Goal: Information Seeking & Learning: Check status

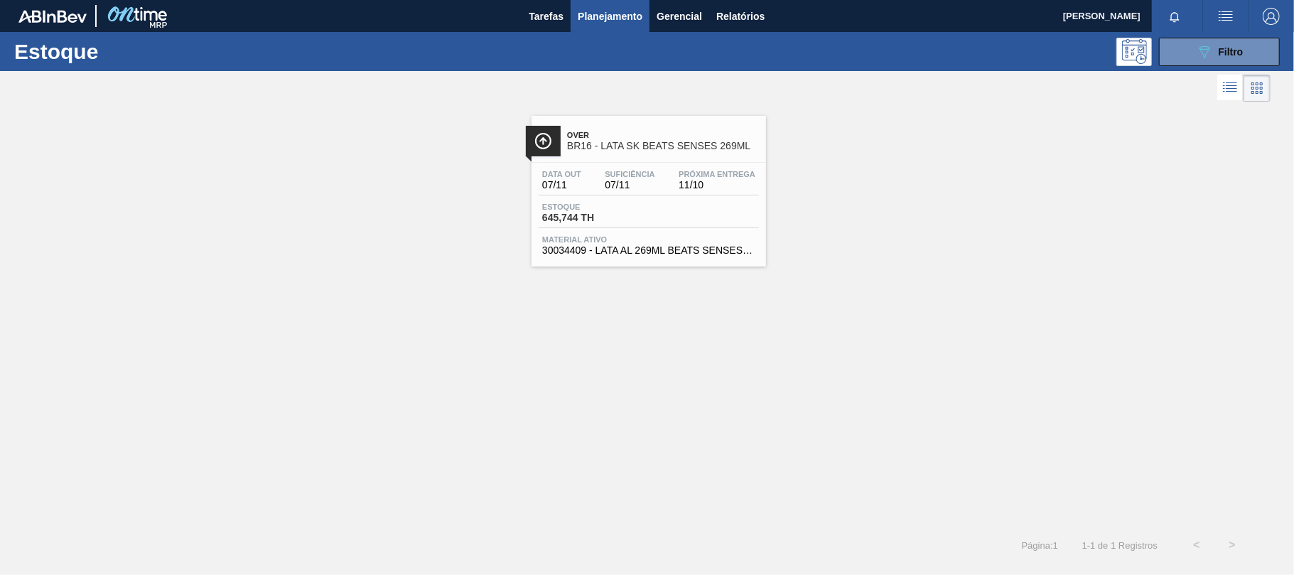
click at [728, 162] on div at bounding box center [648, 162] width 211 height 1
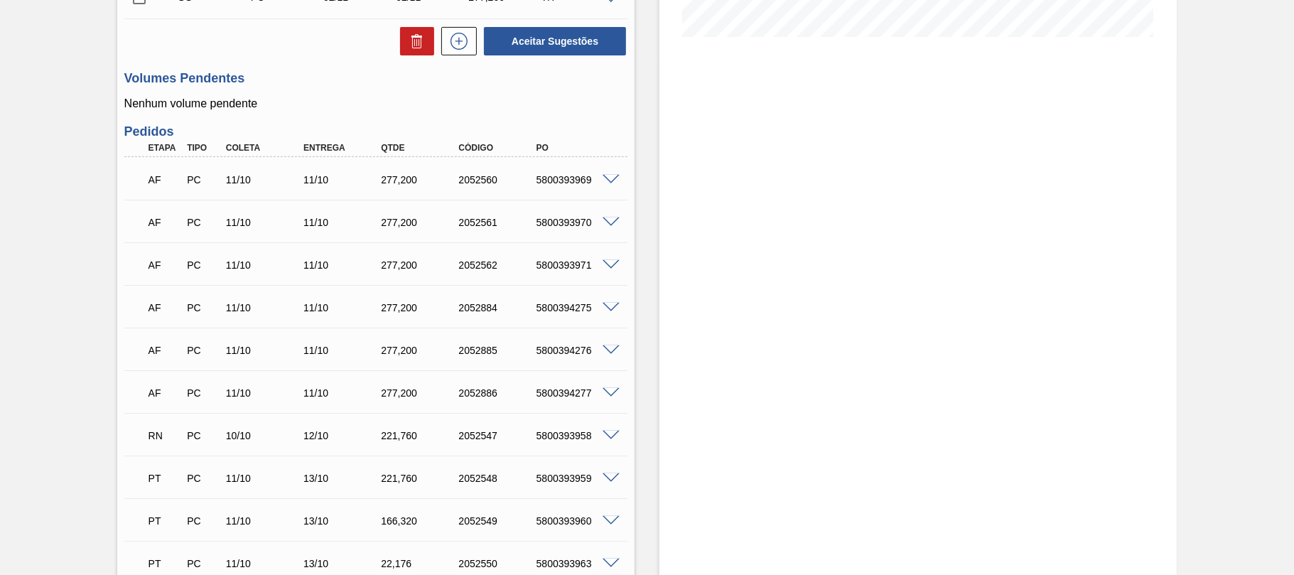
scroll to position [590, 0]
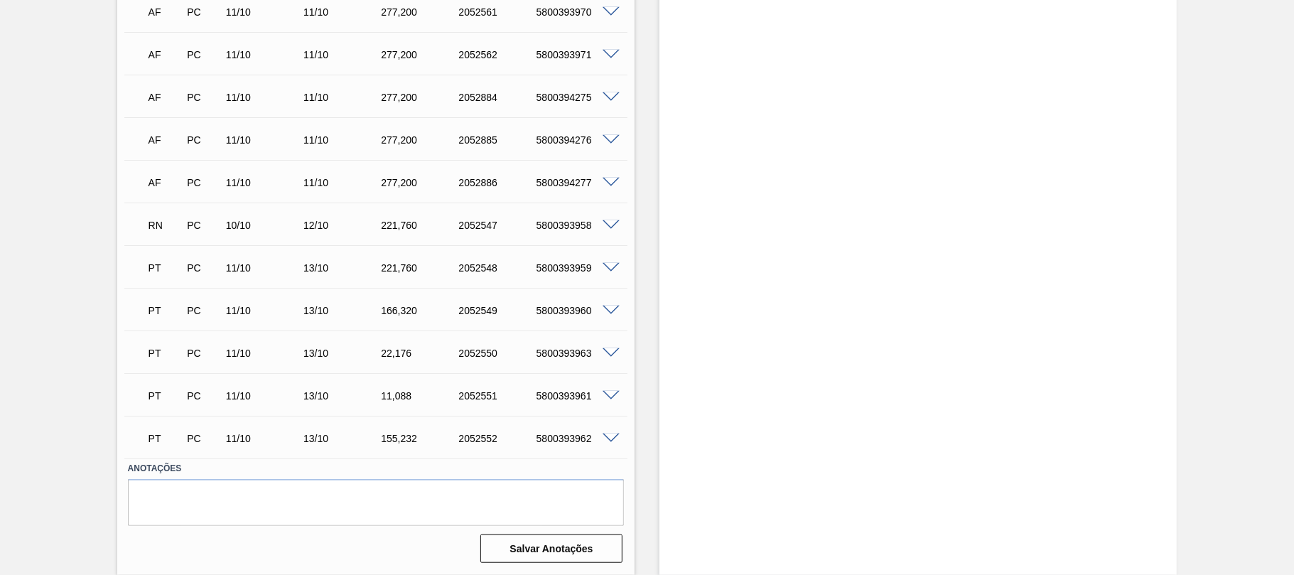
click at [578, 438] on div "5800393962" at bounding box center [576, 438] width 87 height 11
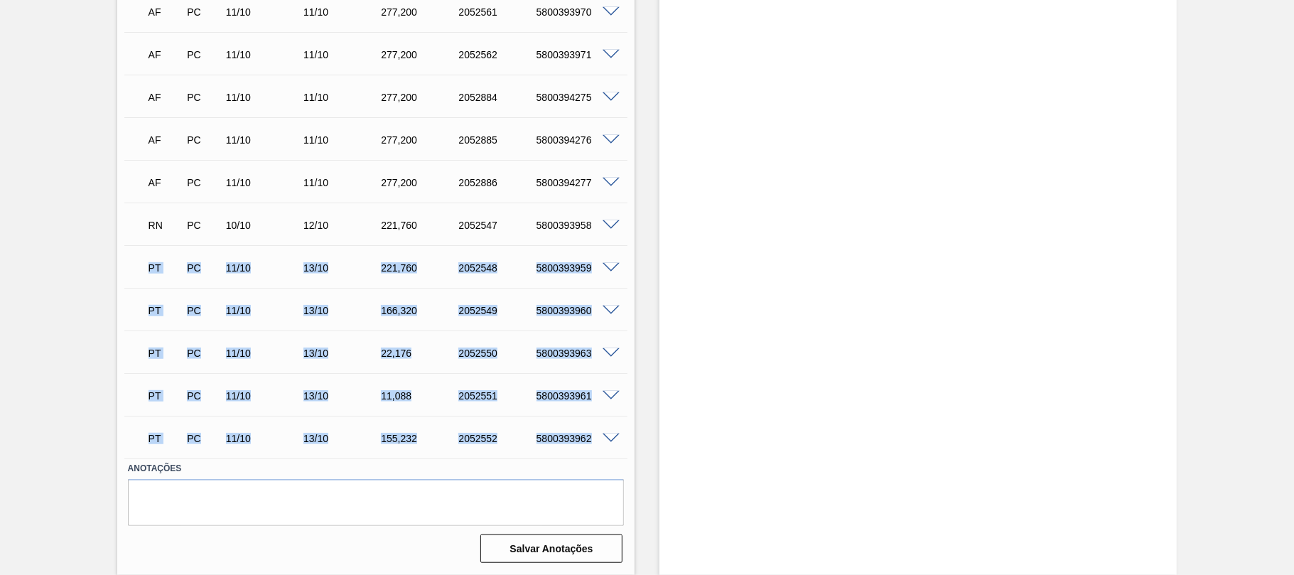
drag, startPoint x: 148, startPoint y: 265, endPoint x: 597, endPoint y: 433, distance: 479.2
click at [597, 433] on div "AF PC 11/10 11/10 277,[PHONE_NUMBER] 5800393969 Material 30034409 - LATA AL 269…" at bounding box center [375, 202] width 503 height 511
copy div "LO IP 50/93 72/39 286,420 1135636 7050559230 Dolorsit 23194987 - AMET CO 543AD …"
drag, startPoint x: 441, startPoint y: 388, endPoint x: 440, endPoint y: 379, distance: 8.6
click at [441, 388] on div "PT PC 11/10 13/10 11,088 2052551 5800393961" at bounding box center [371, 394] width 465 height 28
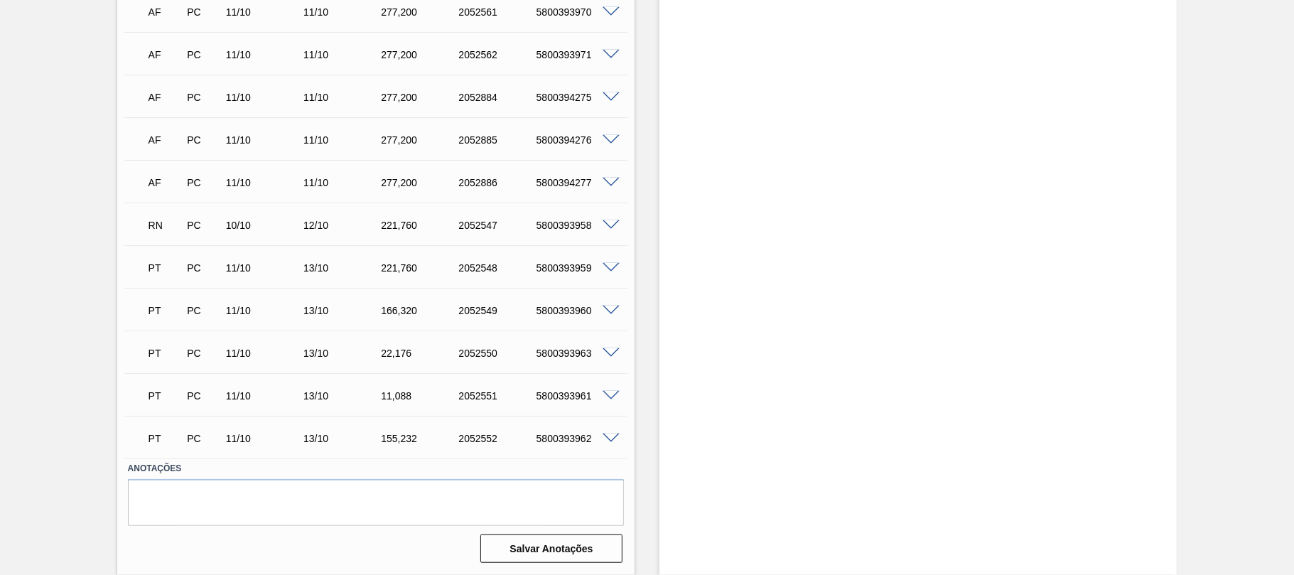
scroll to position [0, 0]
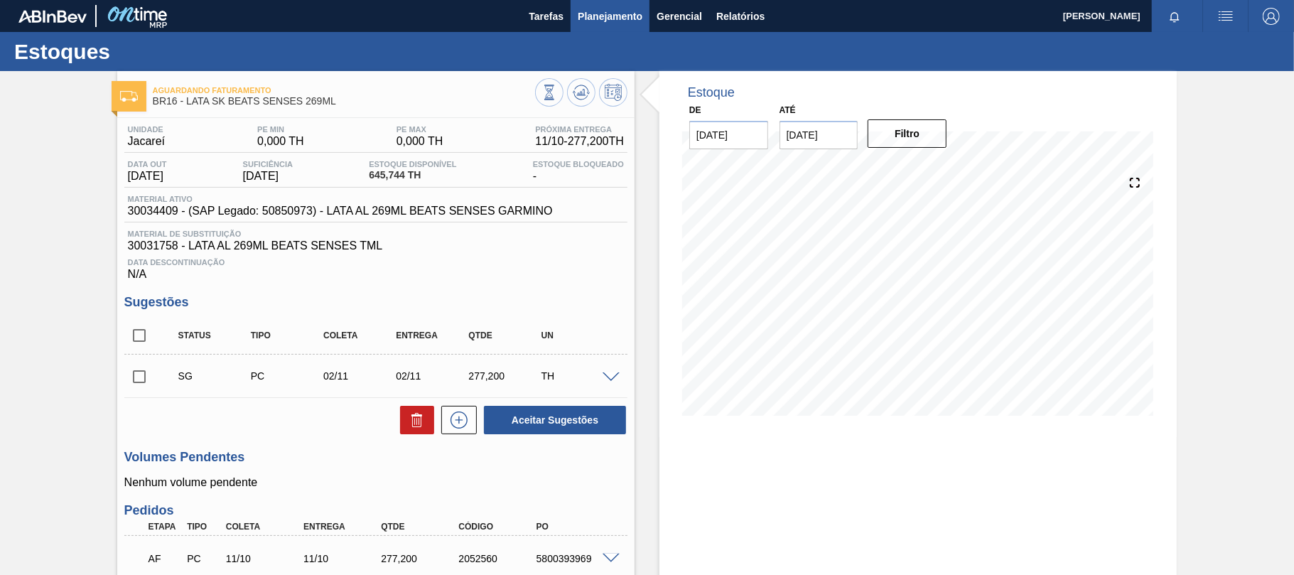
click at [607, 21] on span "Planejamento" at bounding box center [610, 16] width 65 height 17
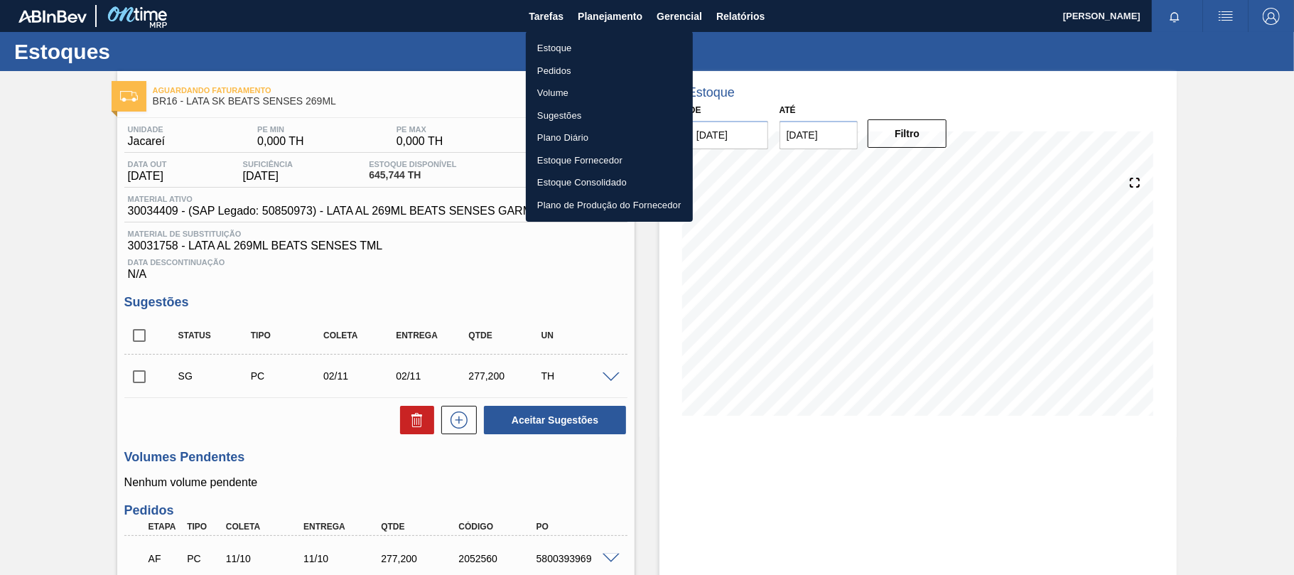
click at [752, 16] on div at bounding box center [647, 287] width 1294 height 575
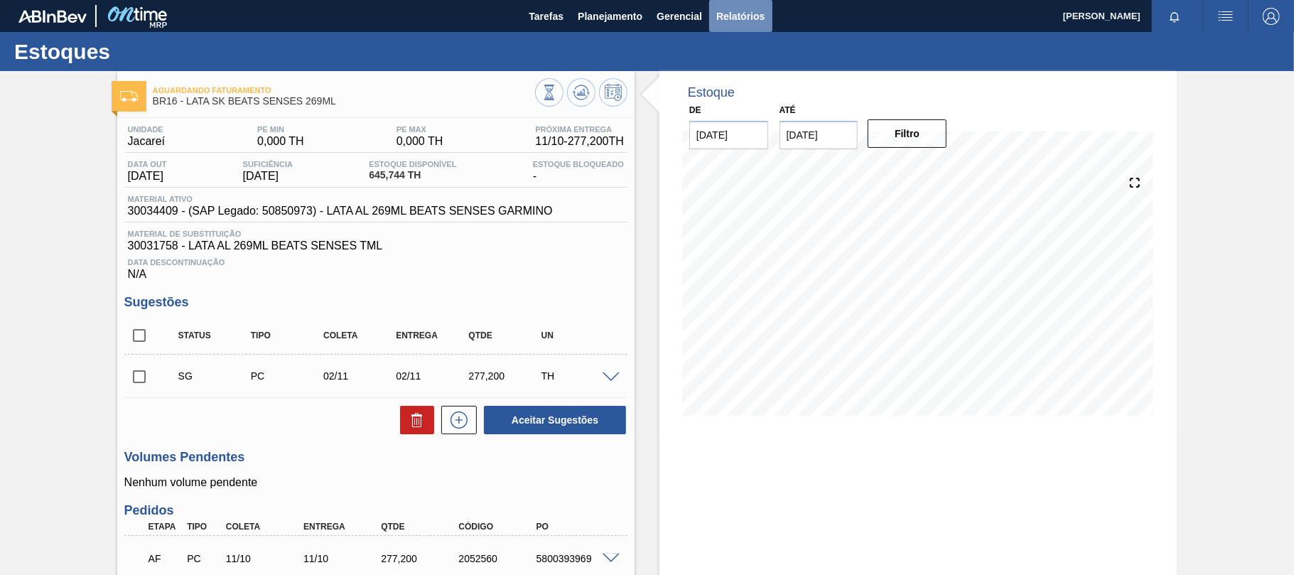
click at [751, 16] on span "Relatórios" at bounding box center [740, 16] width 48 height 17
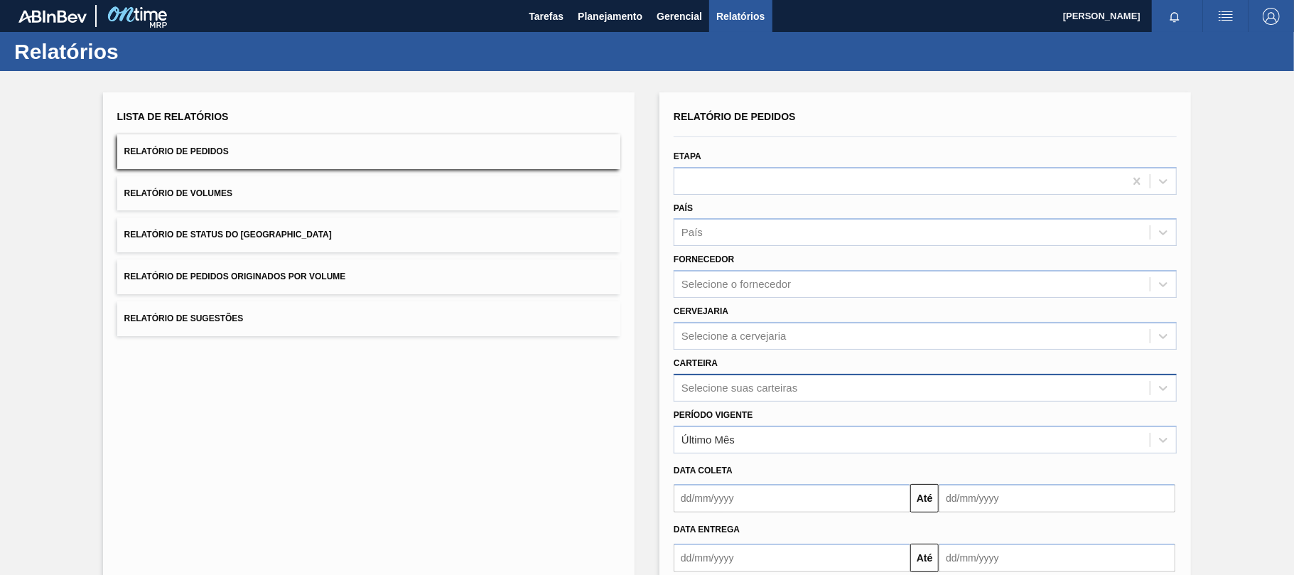
scroll to position [81, 0]
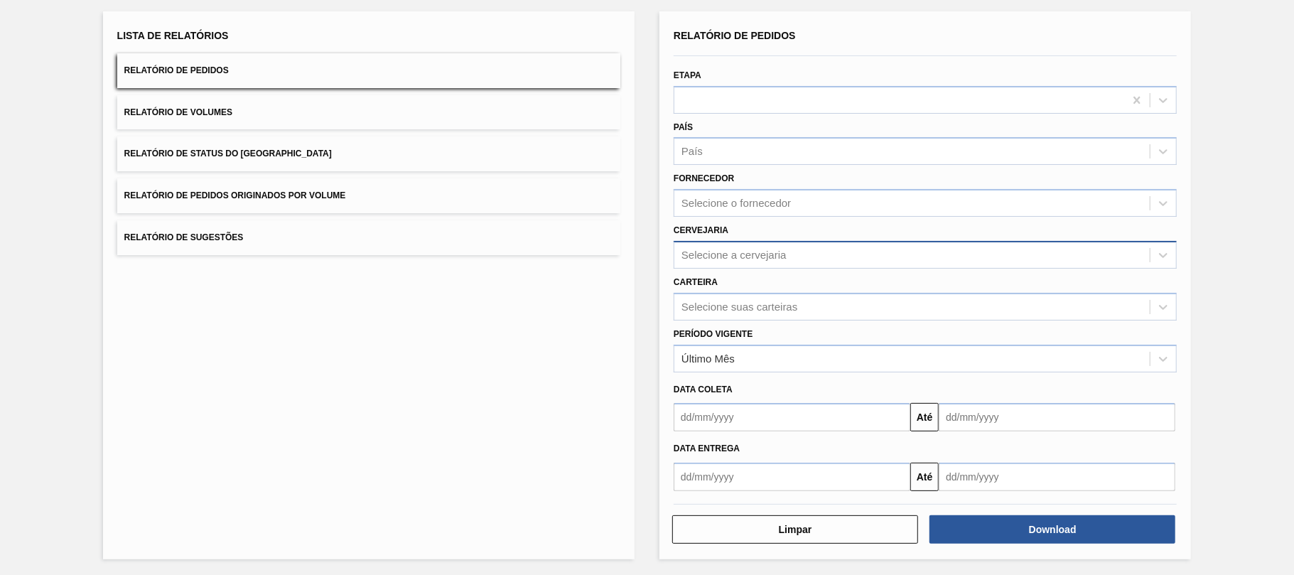
click at [732, 251] on div "Selecione a cervejaria" at bounding box center [733, 255] width 105 height 12
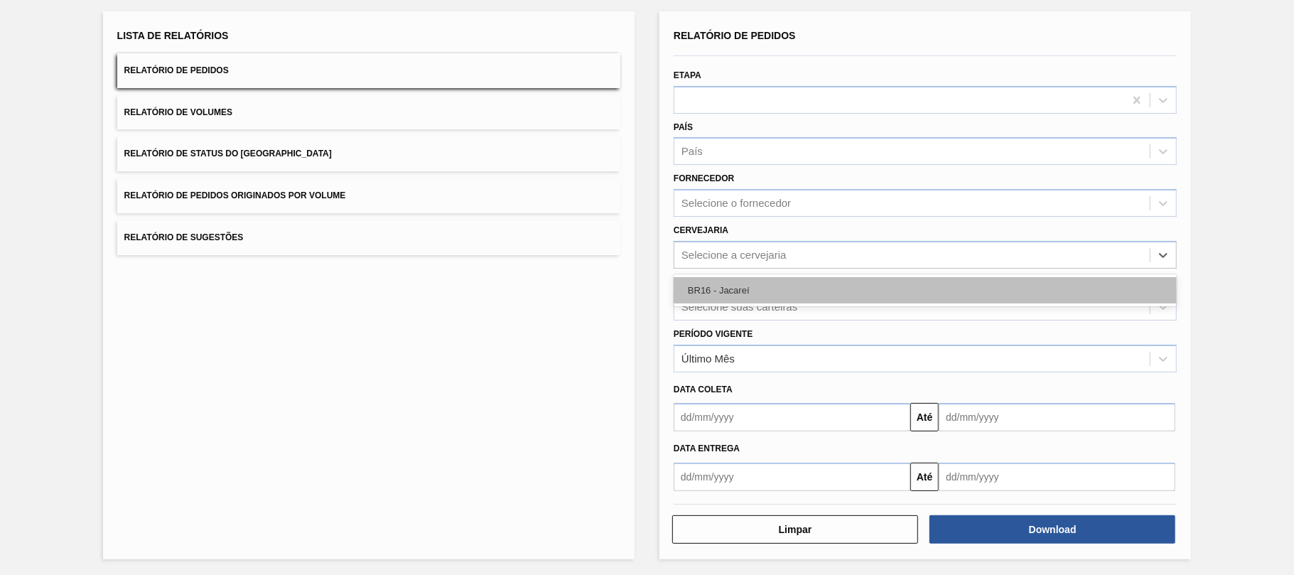
click at [732, 290] on div "BR16 - Jacareí" at bounding box center [924, 290] width 503 height 26
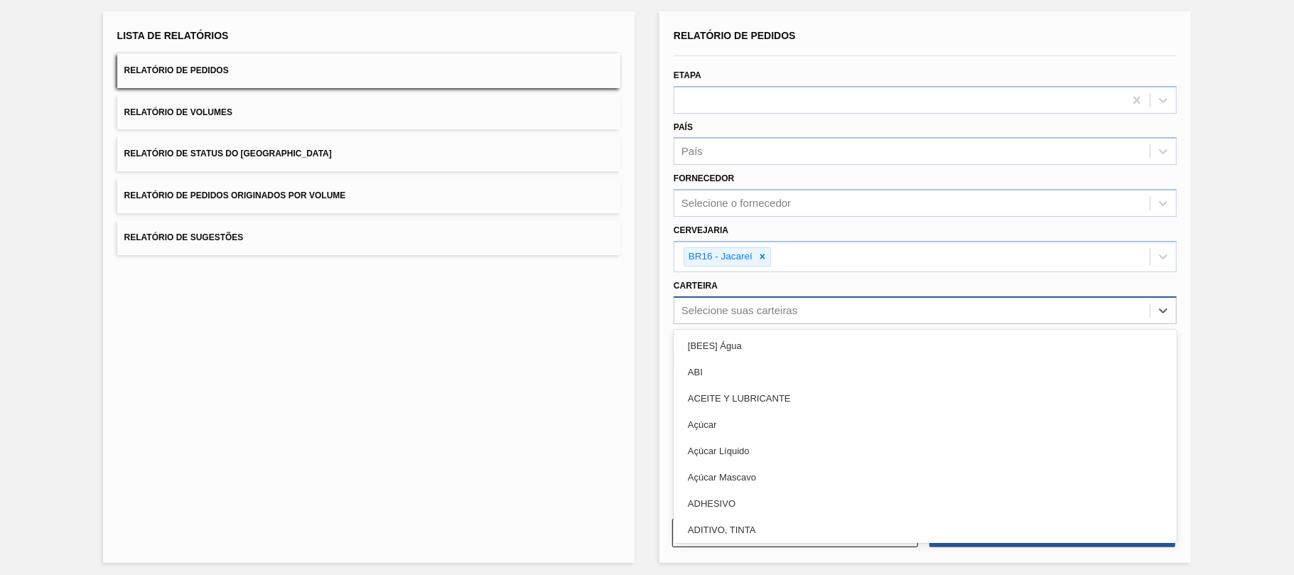
click at [722, 310] on div "Selecione suas carteiras" at bounding box center [739, 310] width 116 height 12
click at [729, 308] on div "Selecione suas carteiras" at bounding box center [739, 310] width 116 height 12
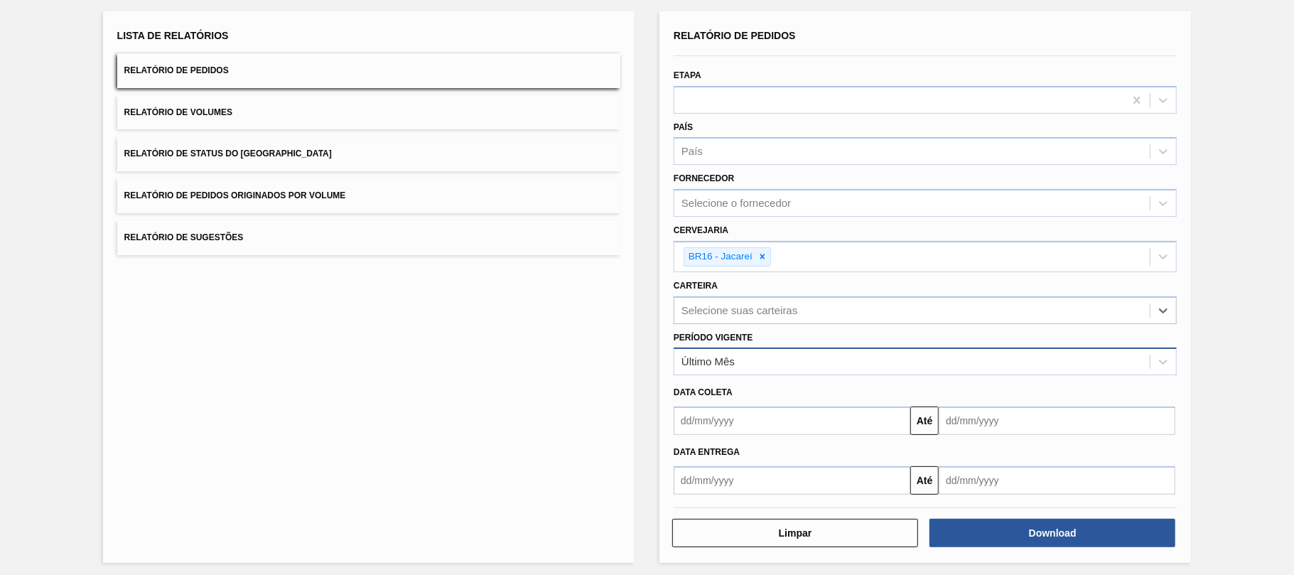
click at [719, 353] on div "Último Mês" at bounding box center [911, 362] width 475 height 21
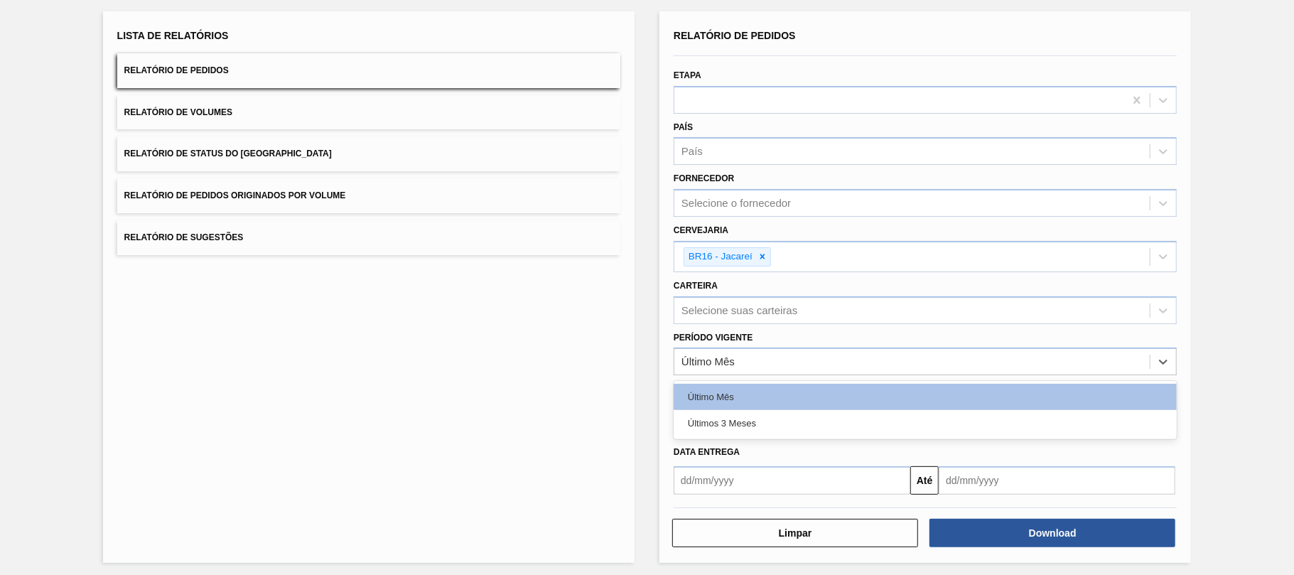
click at [589, 327] on div "Lista de Relatórios Relatório de Pedidos Relatório de Volumes Relatório de Stat…" at bounding box center [368, 286] width 531 height 551
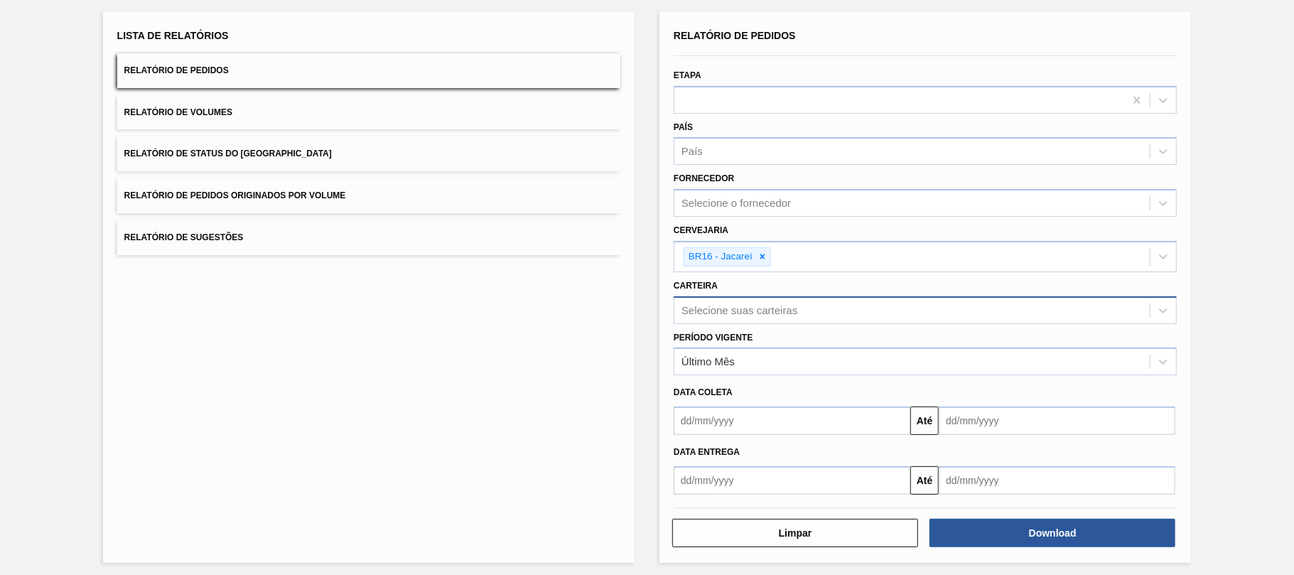
click at [725, 305] on div "Selecione suas carteiras" at bounding box center [739, 310] width 116 height 12
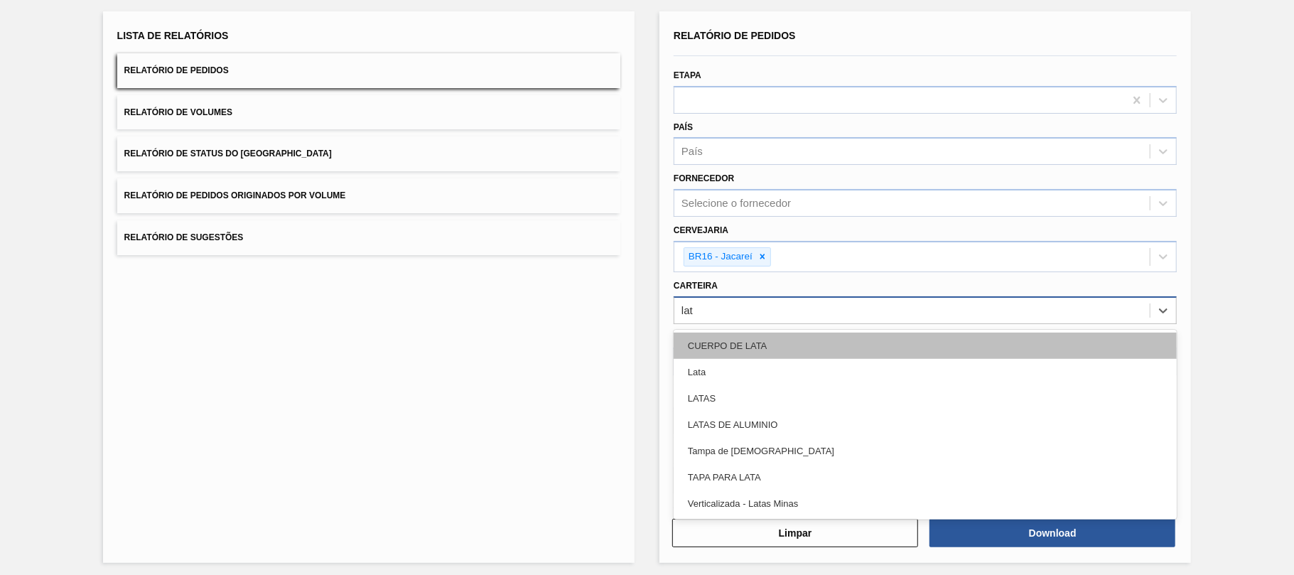
type input "lata"
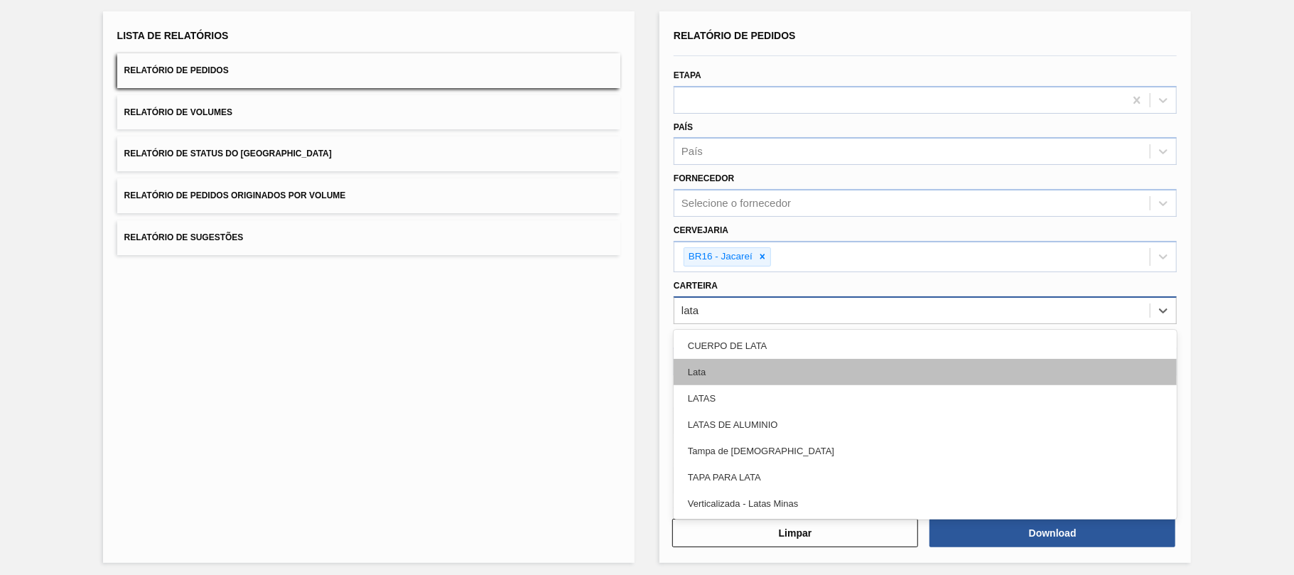
click at [737, 369] on div "Lata" at bounding box center [924, 372] width 503 height 26
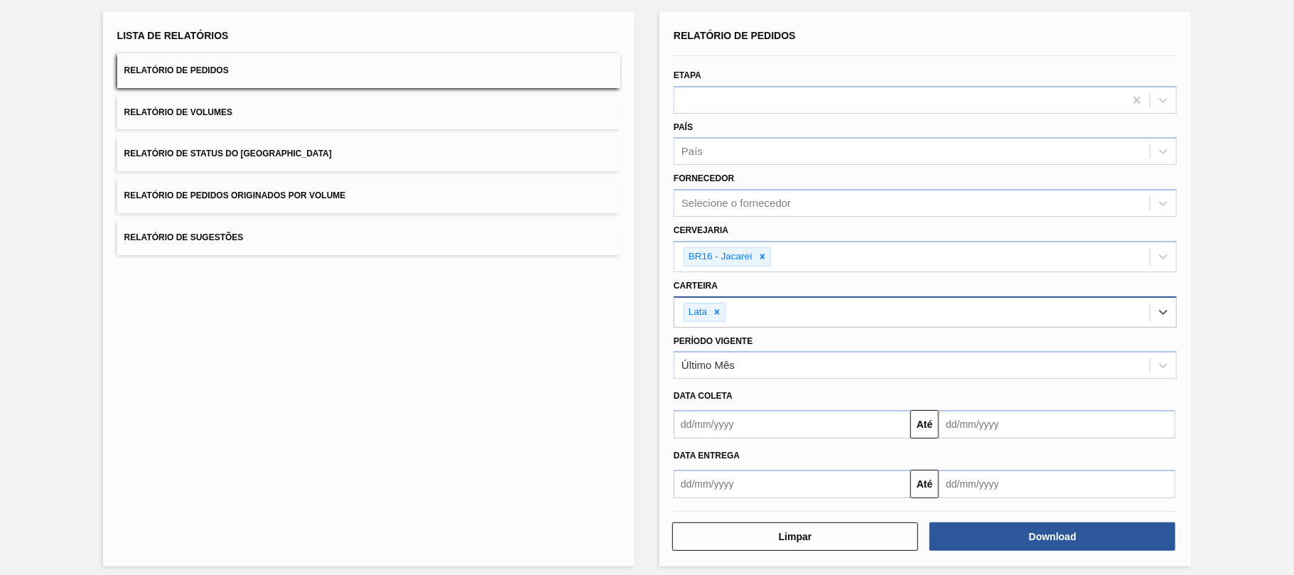
click at [734, 436] on input "text" at bounding box center [791, 424] width 237 height 28
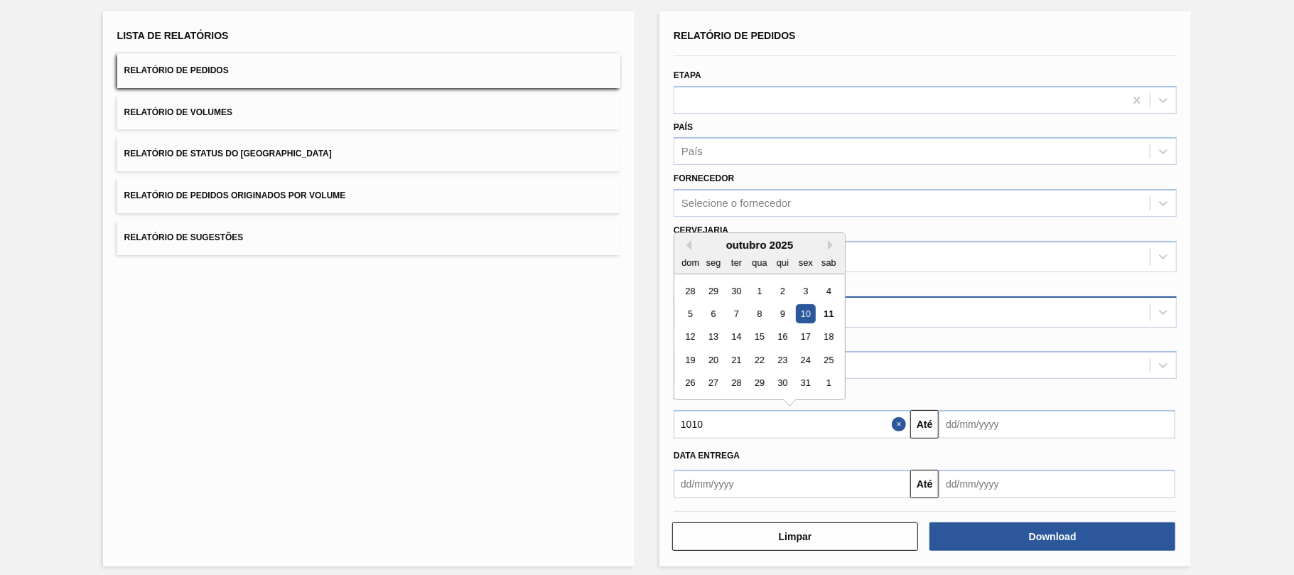
type input "10102"
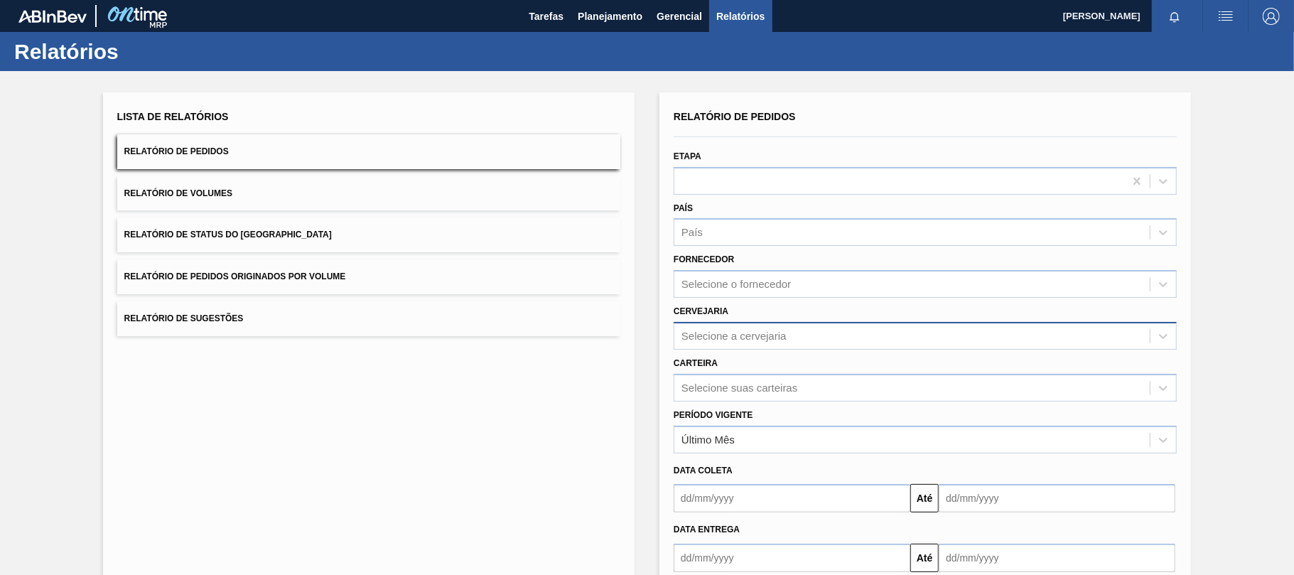
scroll to position [81, 0]
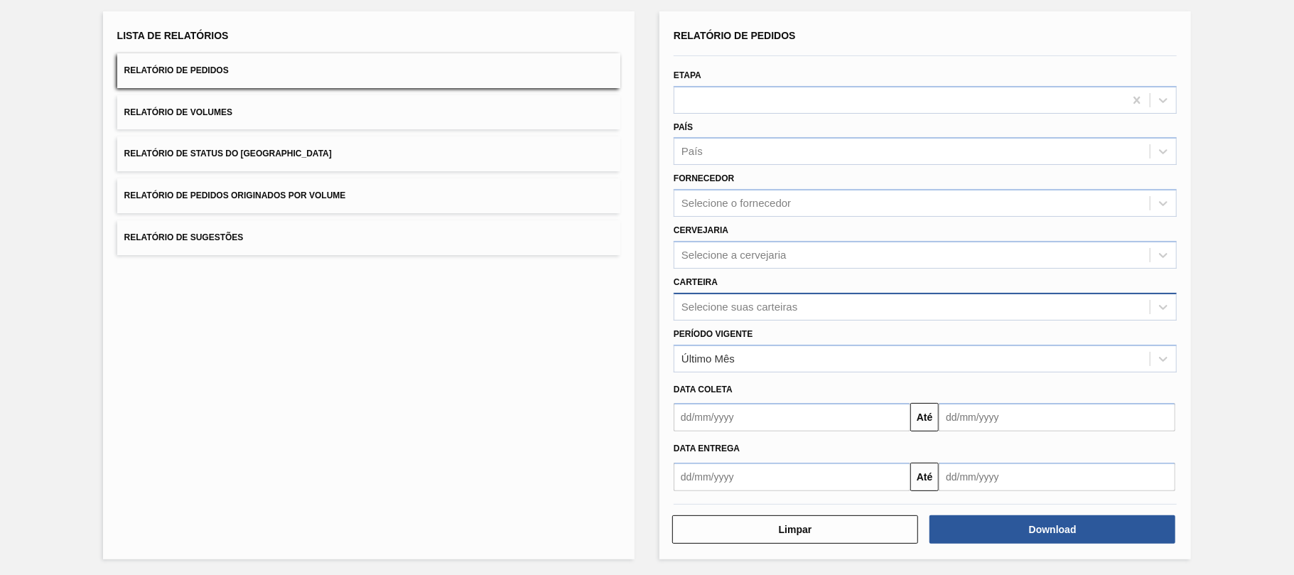
click at [745, 300] on div "Selecione suas carteiras" at bounding box center [739, 306] width 116 height 12
drag, startPoint x: 517, startPoint y: 435, endPoint x: 698, endPoint y: 274, distance: 242.0
click at [523, 426] on div "Lista de Relatórios Relatório de Pedidos Relatório de Volumes Relatório de Stat…" at bounding box center [368, 285] width 531 height 548
click at [715, 254] on div "Selecione a cervejaria" at bounding box center [733, 255] width 105 height 12
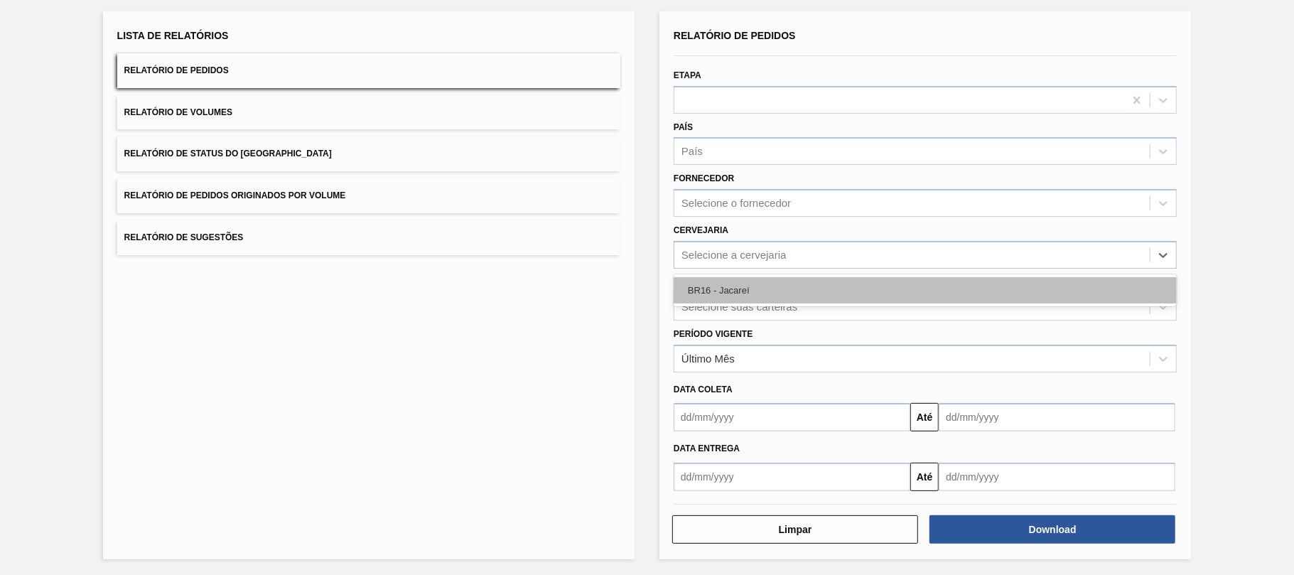
click at [743, 288] on div "BR16 - Jacareí" at bounding box center [924, 290] width 503 height 26
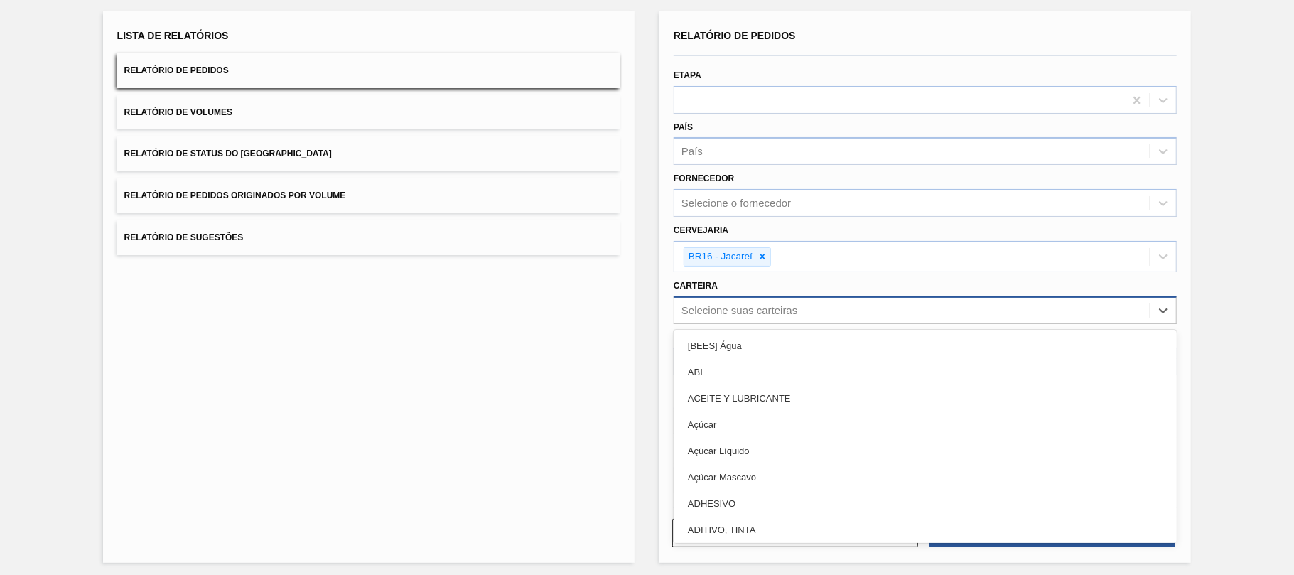
click at [717, 305] on div "Selecione suas carteiras" at bounding box center [739, 310] width 116 height 12
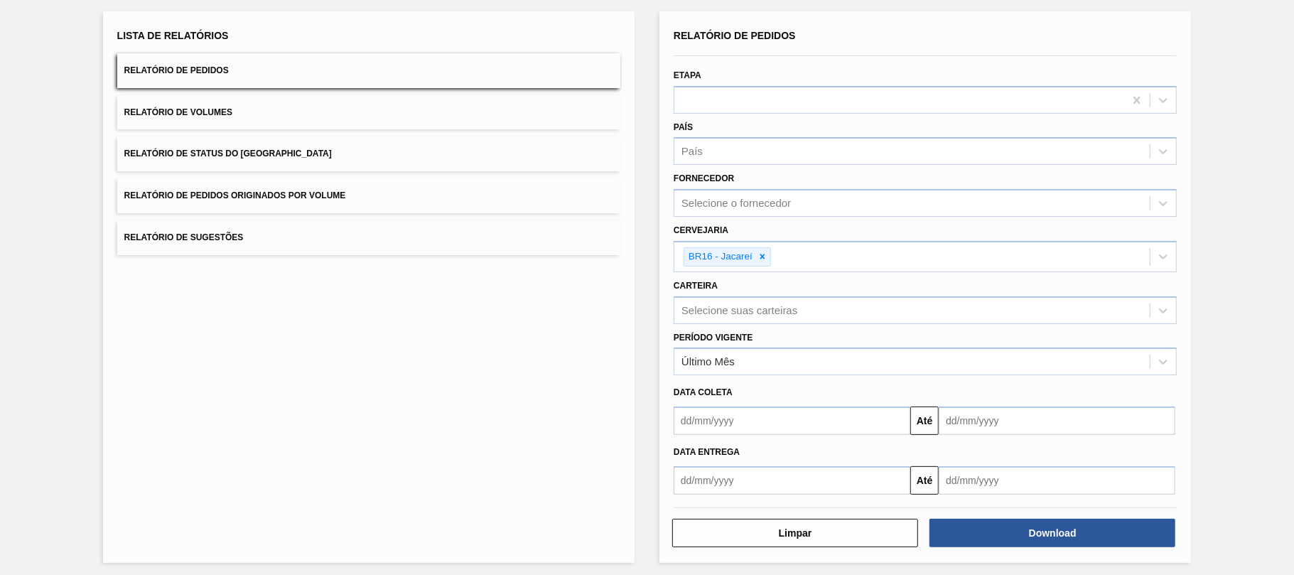
drag, startPoint x: 615, startPoint y: 222, endPoint x: 655, endPoint y: 294, distance: 82.7
click at [617, 222] on button "Relatório de Sugestões" at bounding box center [368, 237] width 503 height 35
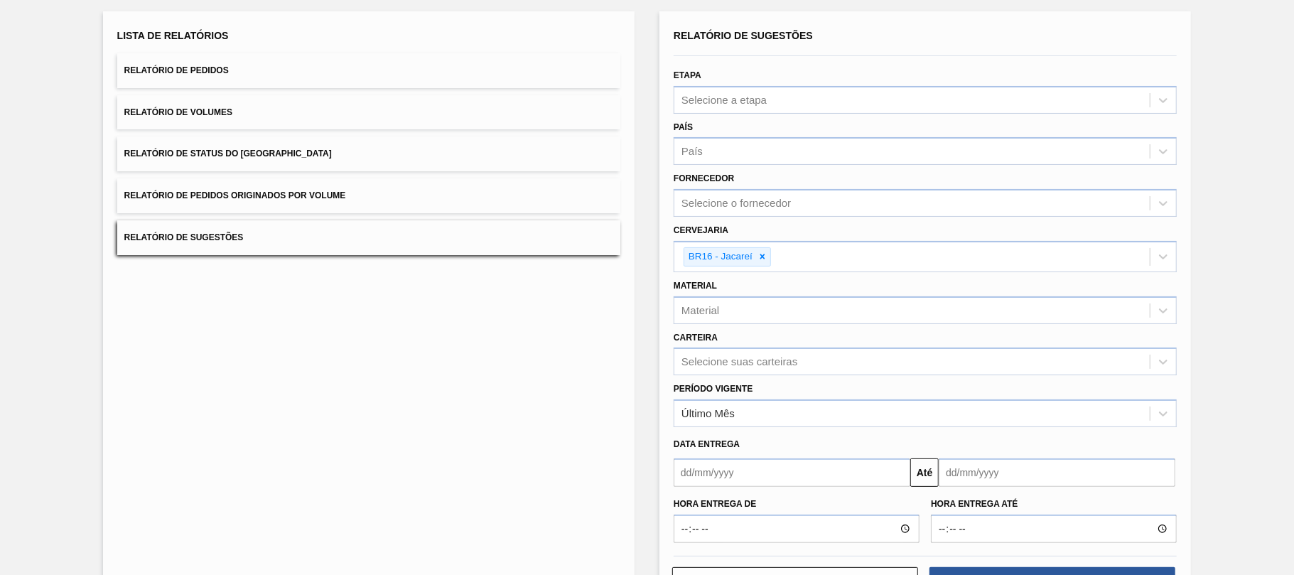
click at [713, 469] on input "text" at bounding box center [791, 472] width 237 height 28
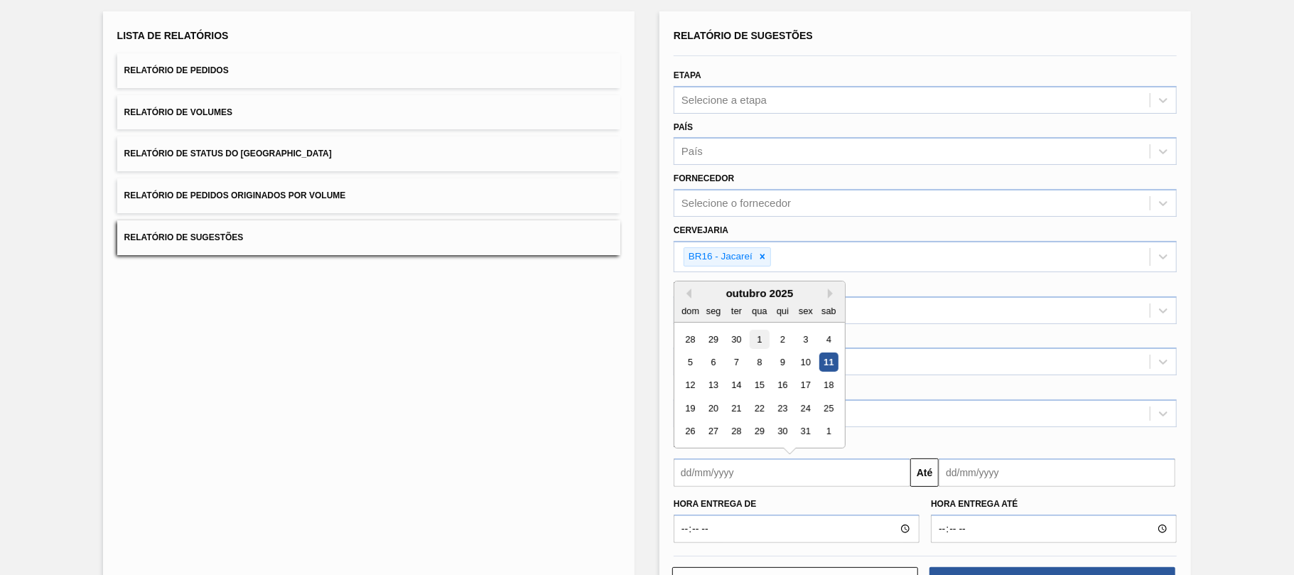
click at [752, 330] on div "1" at bounding box center [758, 339] width 19 height 19
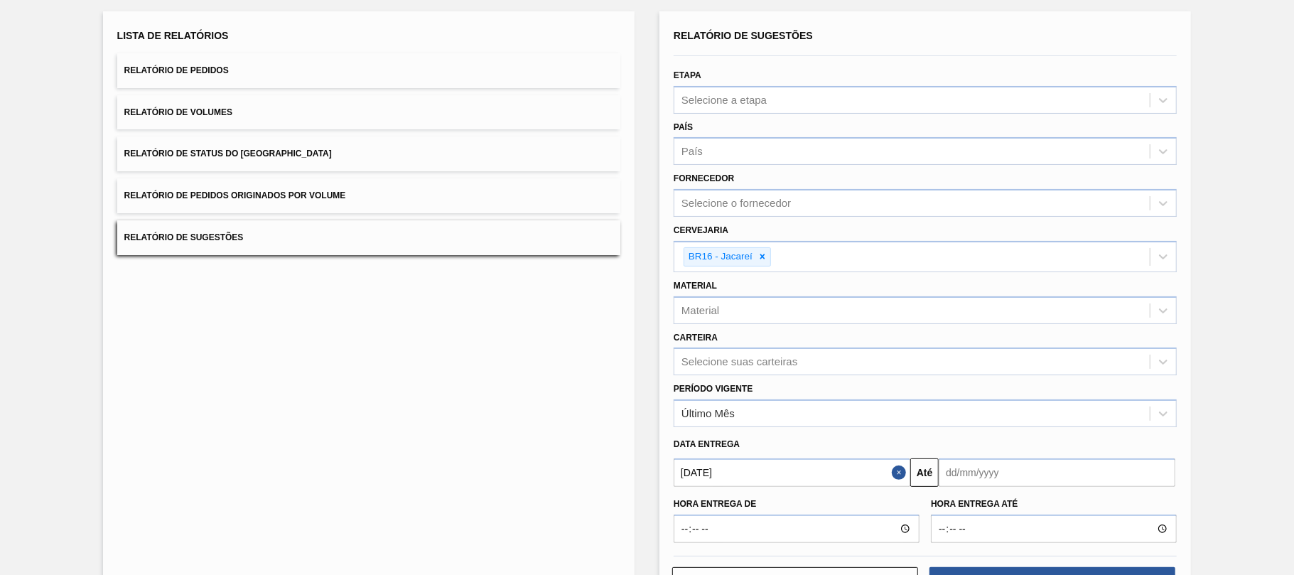
click at [853, 476] on input "01/10/2025" at bounding box center [791, 472] width 237 height 28
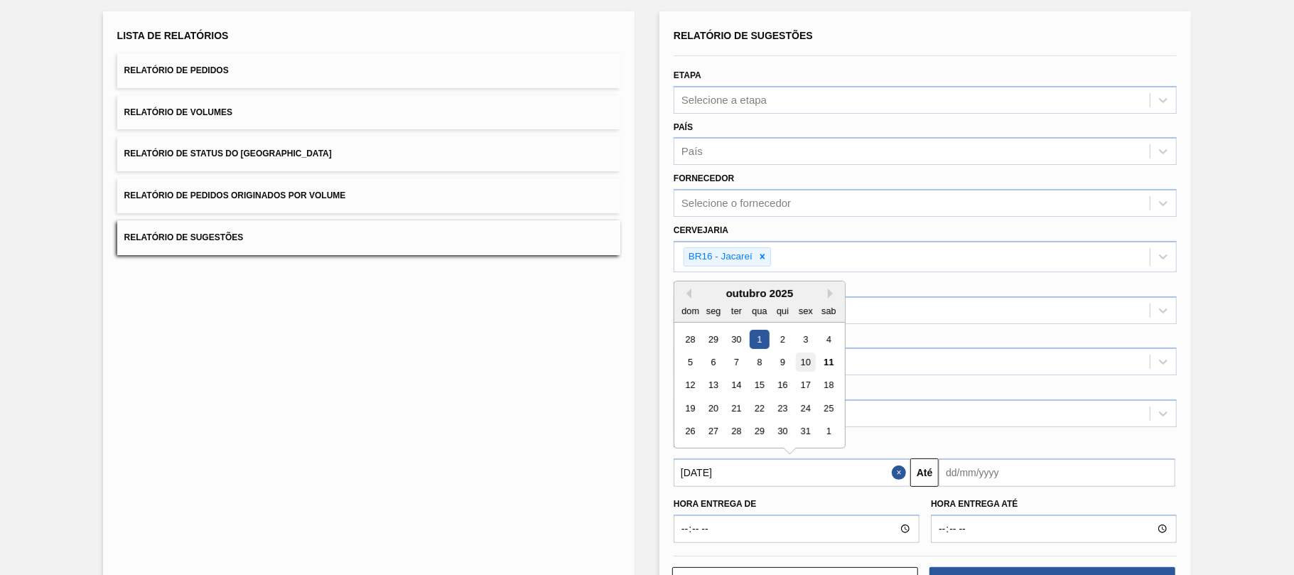
click at [798, 362] on div "10" at bounding box center [805, 361] width 19 height 19
type input "[DATE]"
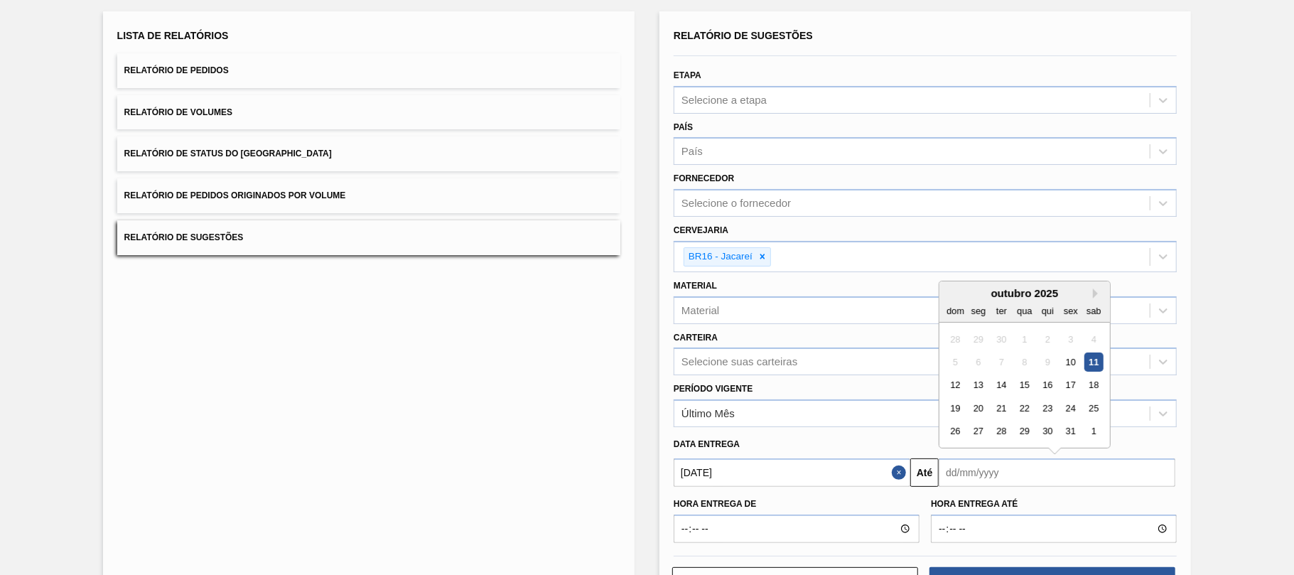
click at [978, 470] on input "text" at bounding box center [1056, 472] width 237 height 28
type input "31/12/3109"
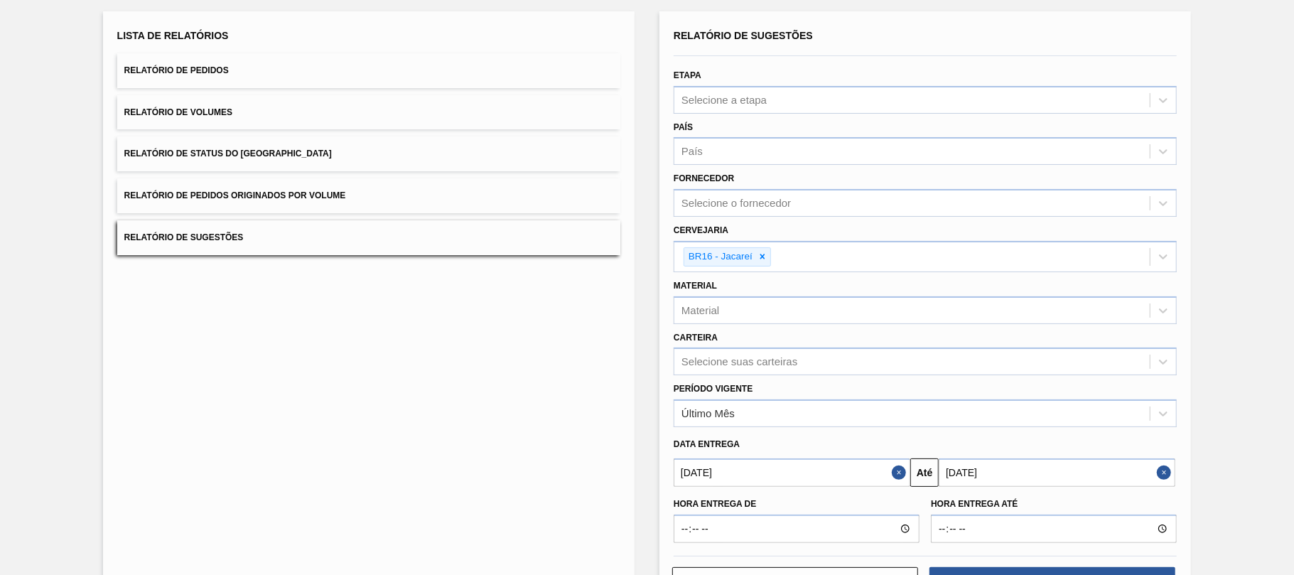
scroll to position [134, 0]
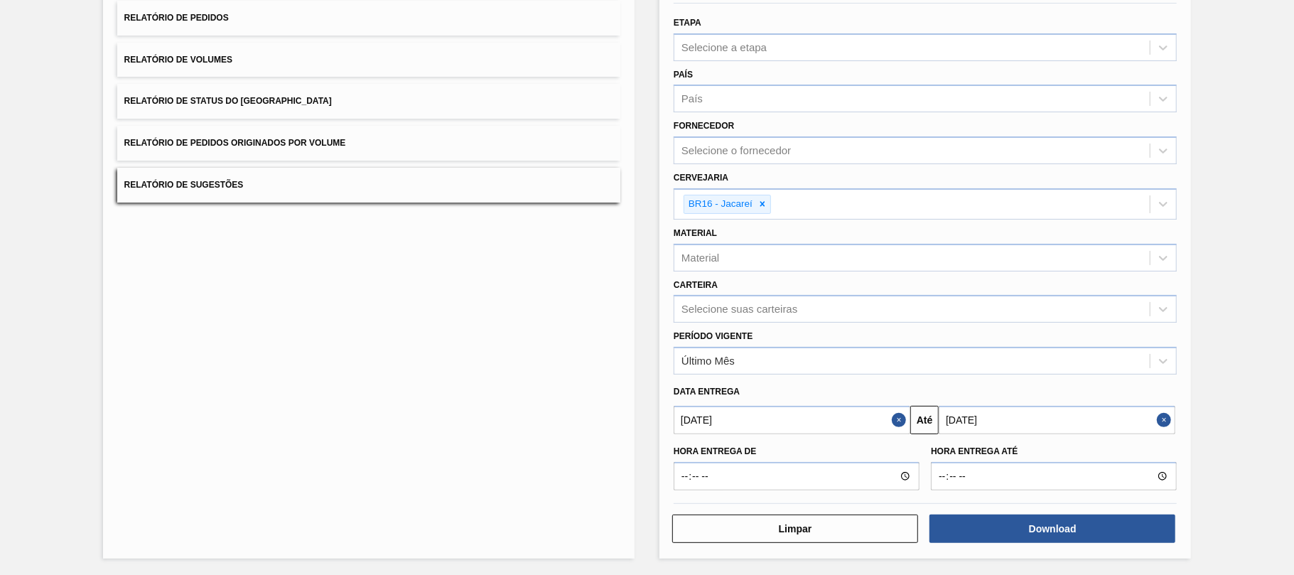
click at [1166, 428] on button "Close" at bounding box center [1165, 420] width 18 height 28
click at [1012, 425] on input "text" at bounding box center [1056, 420] width 237 height 28
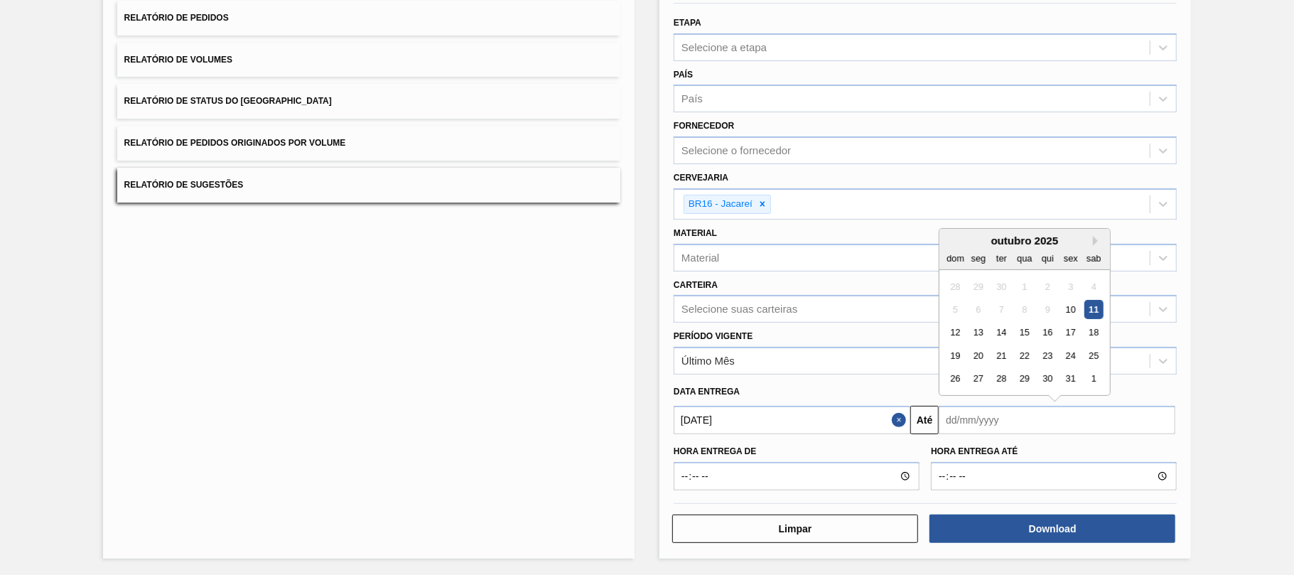
click at [970, 415] on input "text" at bounding box center [1056, 420] width 237 height 28
click at [984, 396] on div "Previous Month Next Month dezembro 3109 dom seg ter qua qui sex sab 28 29 30 1 …" at bounding box center [1024, 313] width 172 height 170
click at [958, 421] on input "31102025" at bounding box center [1056, 420] width 237 height 28
type input "31/10/2025"
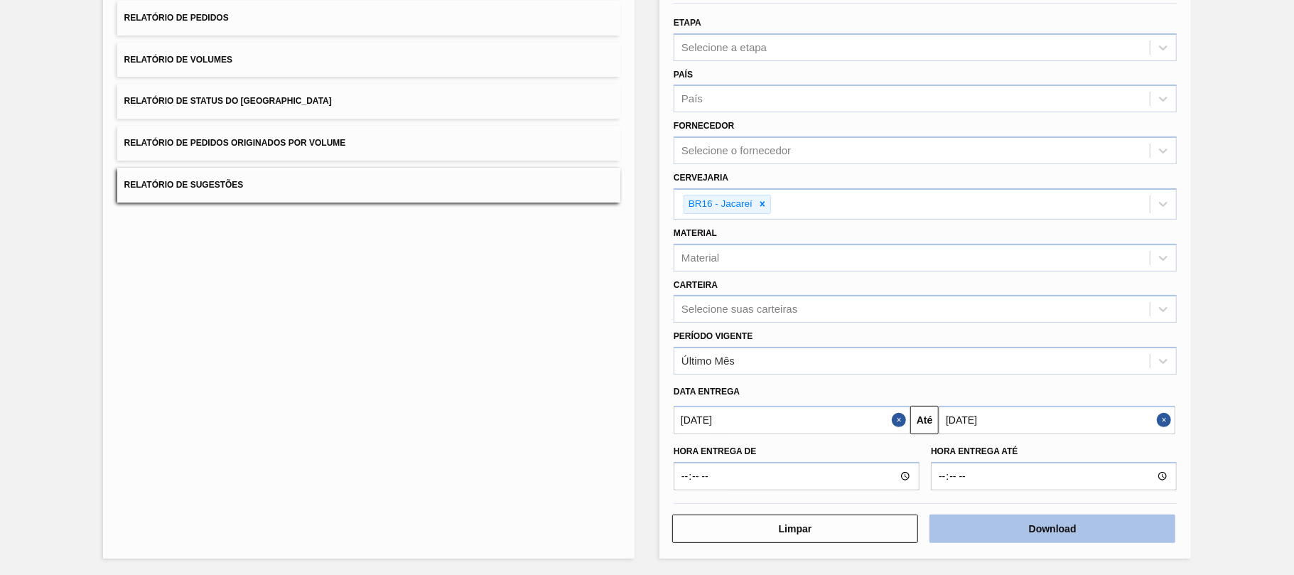
click at [984, 526] on button "Download" at bounding box center [1052, 528] width 246 height 28
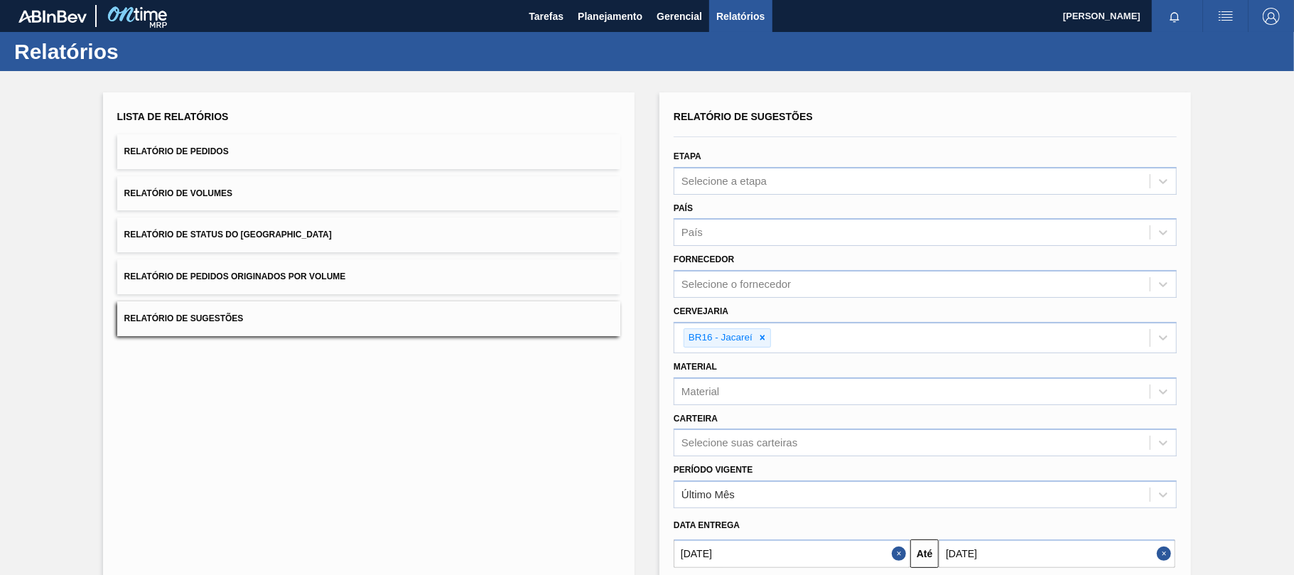
click at [347, 153] on button "Relatório de Pedidos" at bounding box center [368, 151] width 503 height 35
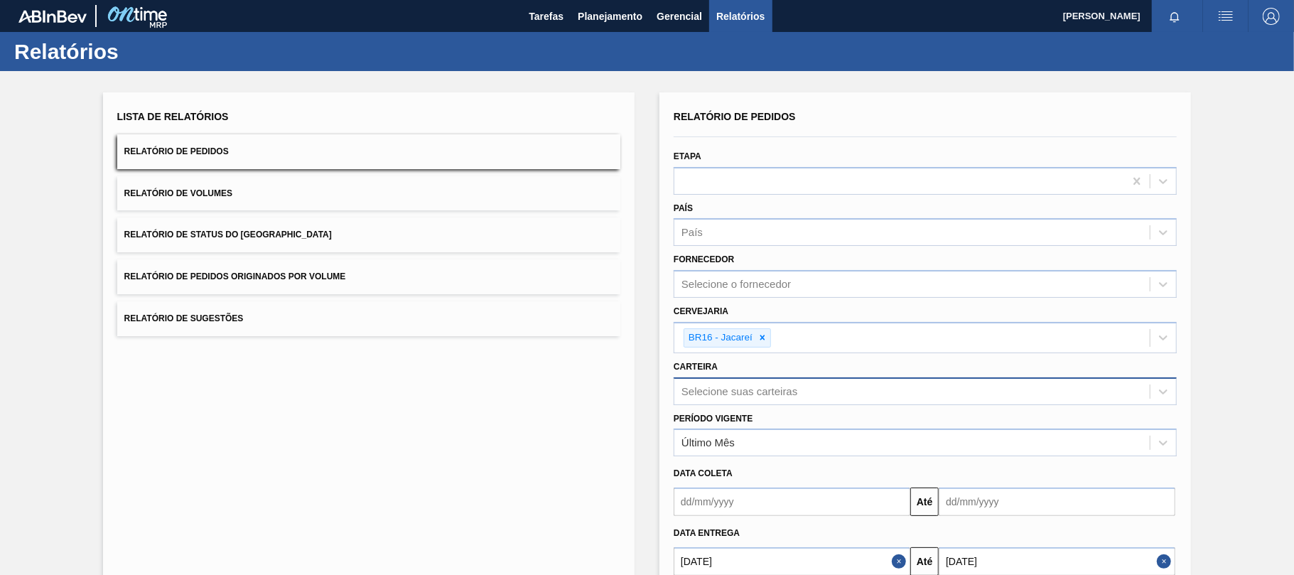
scroll to position [85, 0]
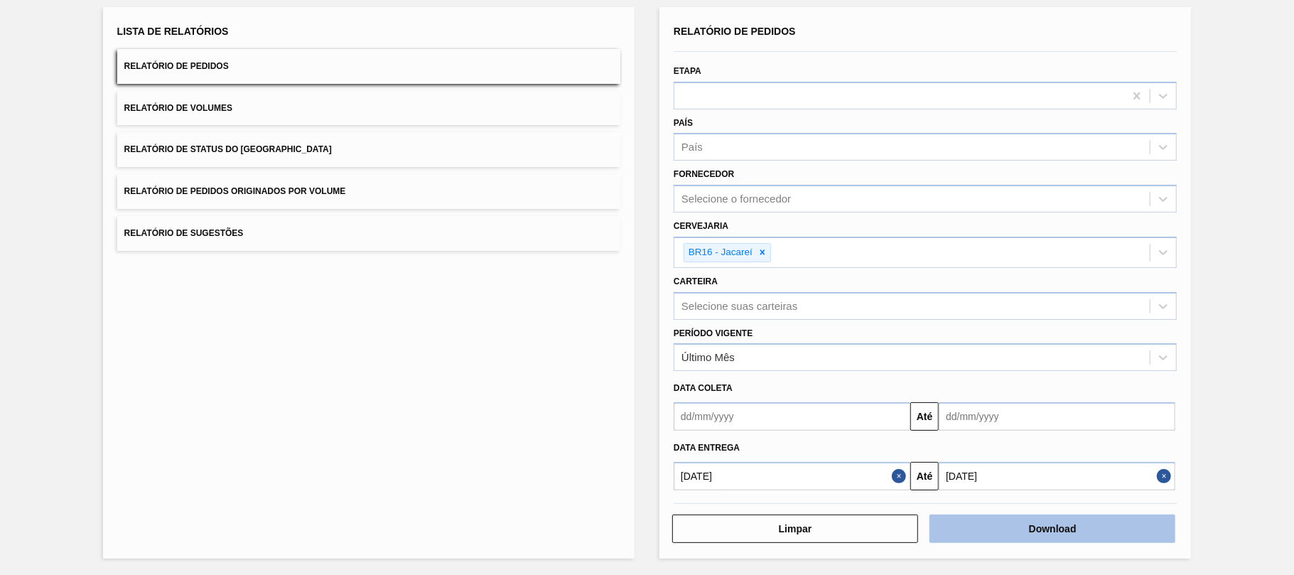
click at [1023, 527] on button "Download" at bounding box center [1052, 528] width 246 height 28
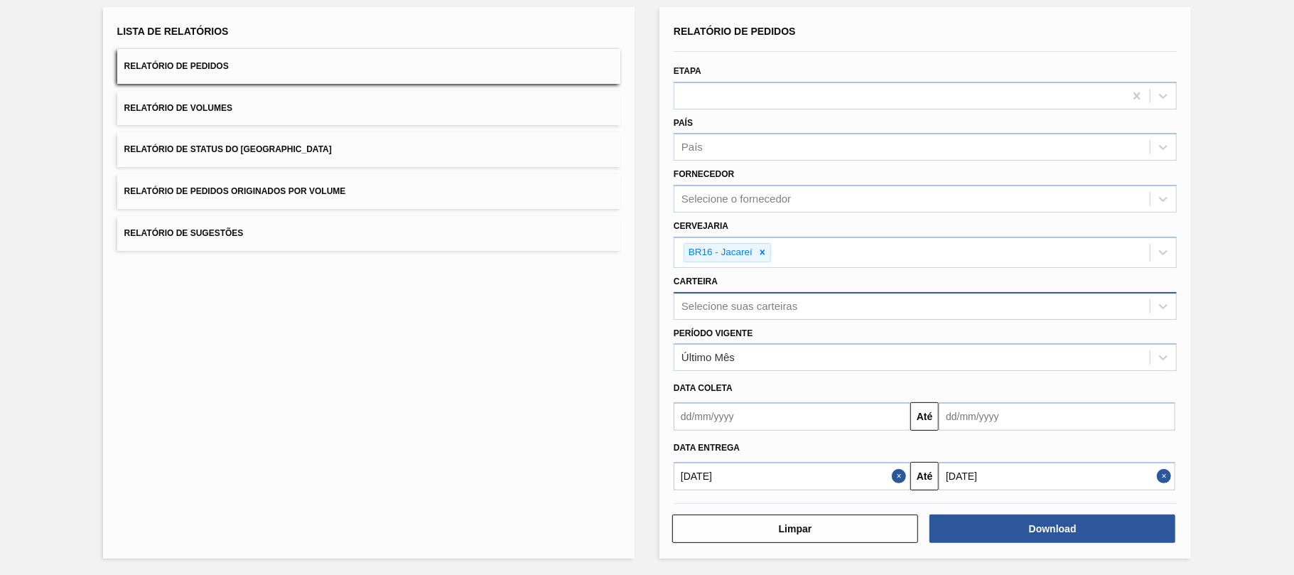
click at [779, 300] on div "Selecione suas carteiras" at bounding box center [739, 306] width 116 height 12
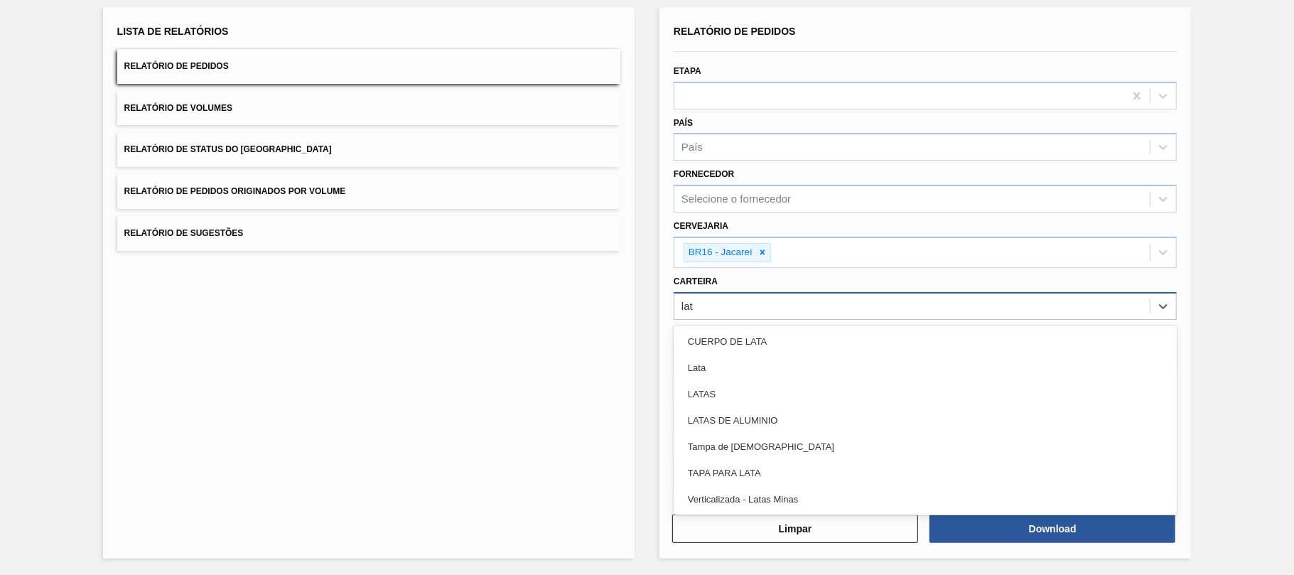
type input "lata"
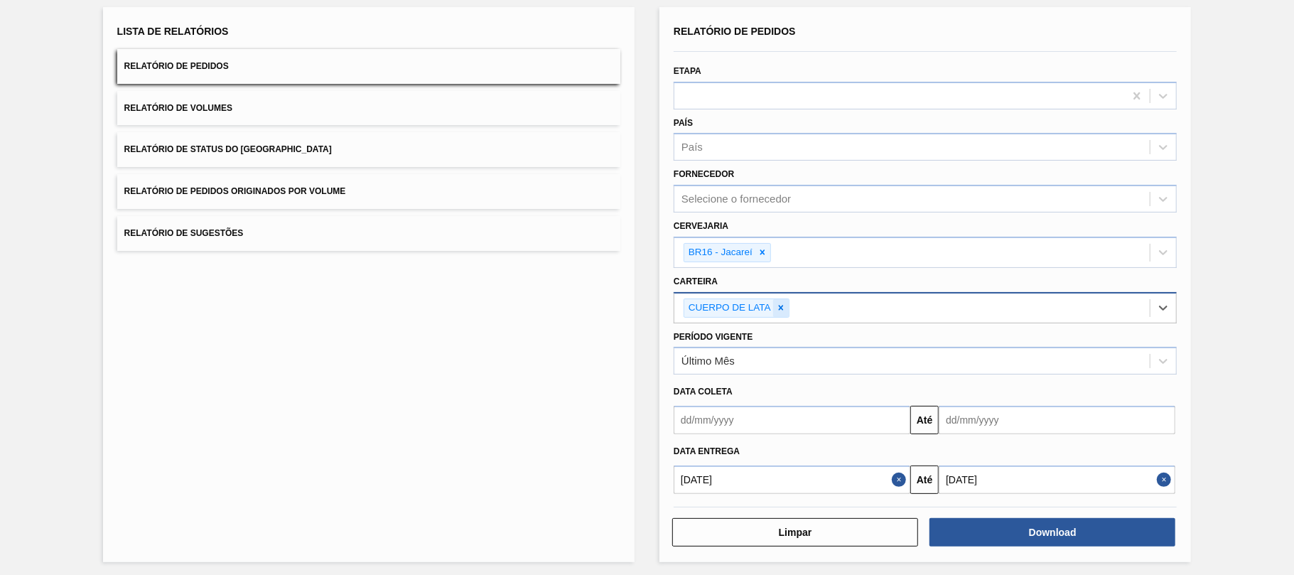
click at [776, 304] on icon at bounding box center [781, 308] width 10 height 10
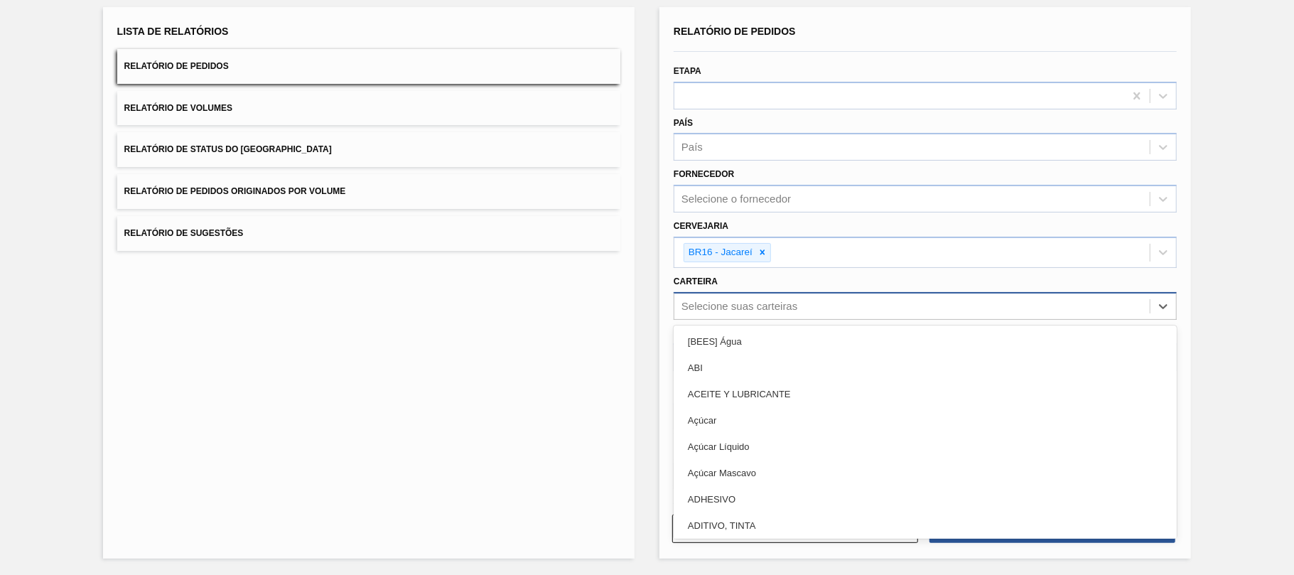
click at [779, 307] on div "Selecione suas carteiras" at bounding box center [739, 306] width 116 height 12
type input "lata"
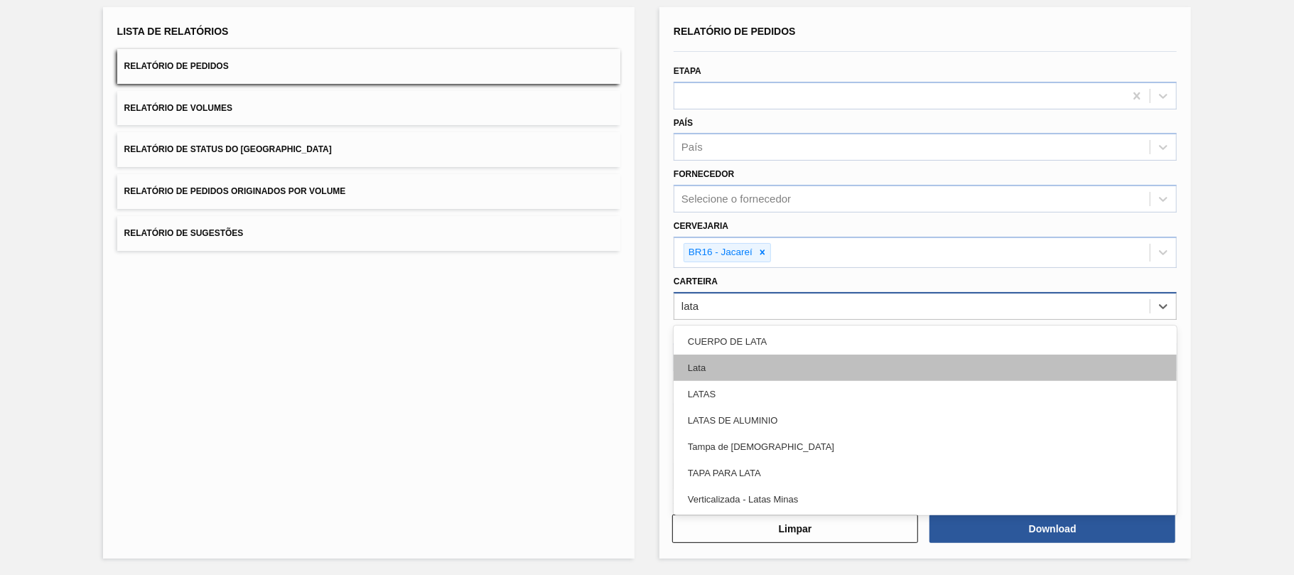
click at [742, 373] on div "Lata" at bounding box center [924, 367] width 503 height 26
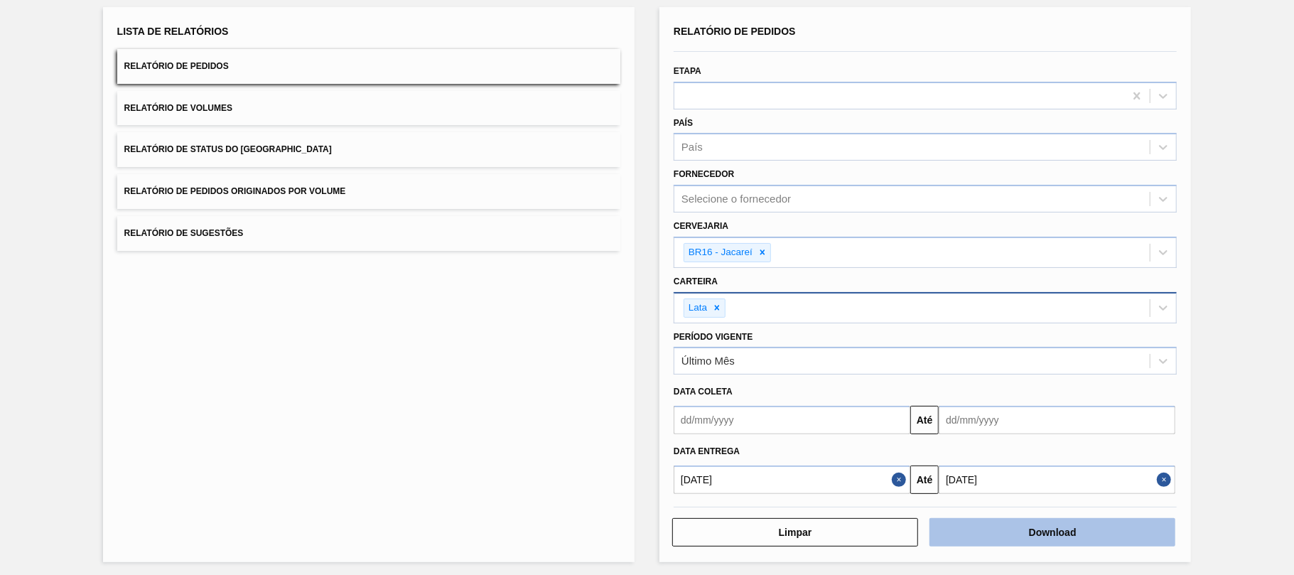
click at [1009, 530] on button "Download" at bounding box center [1052, 532] width 246 height 28
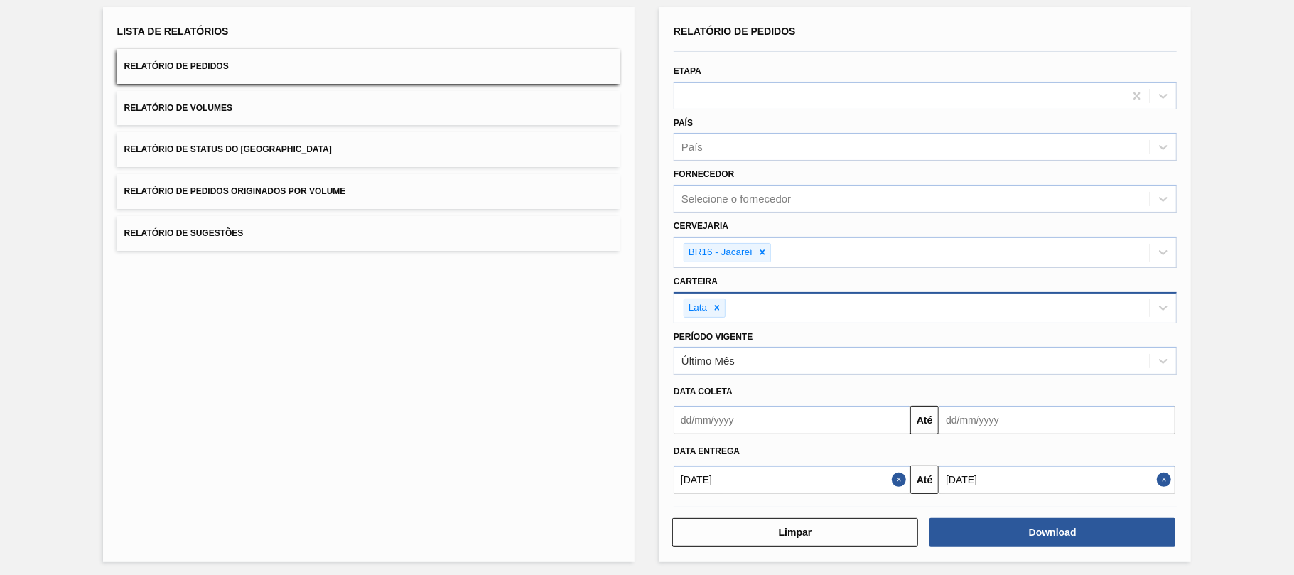
click at [331, 109] on button "Relatório de Volumes" at bounding box center [368, 108] width 503 height 35
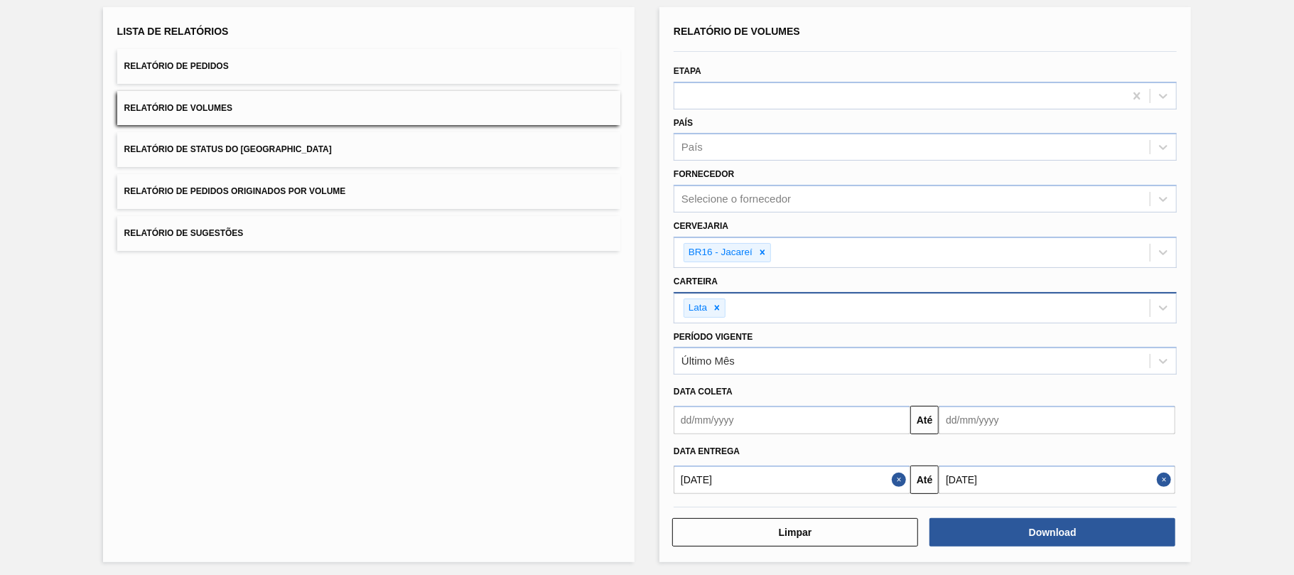
click at [337, 109] on button "Relatório de Volumes" at bounding box center [368, 108] width 503 height 35
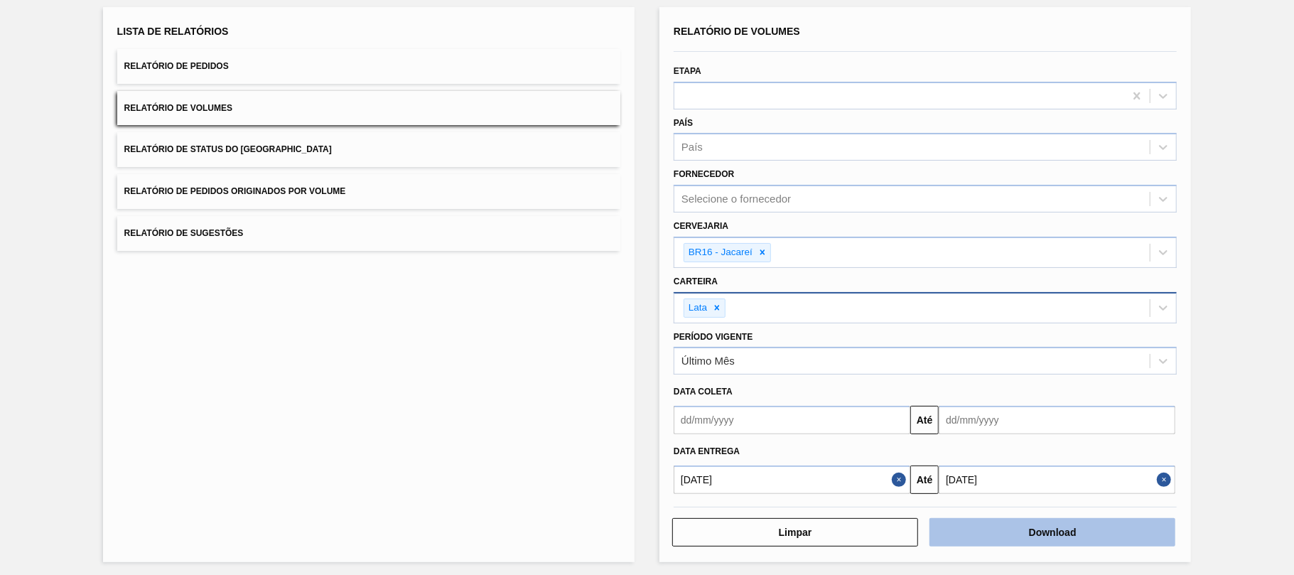
click at [1090, 532] on button "Download" at bounding box center [1052, 532] width 246 height 28
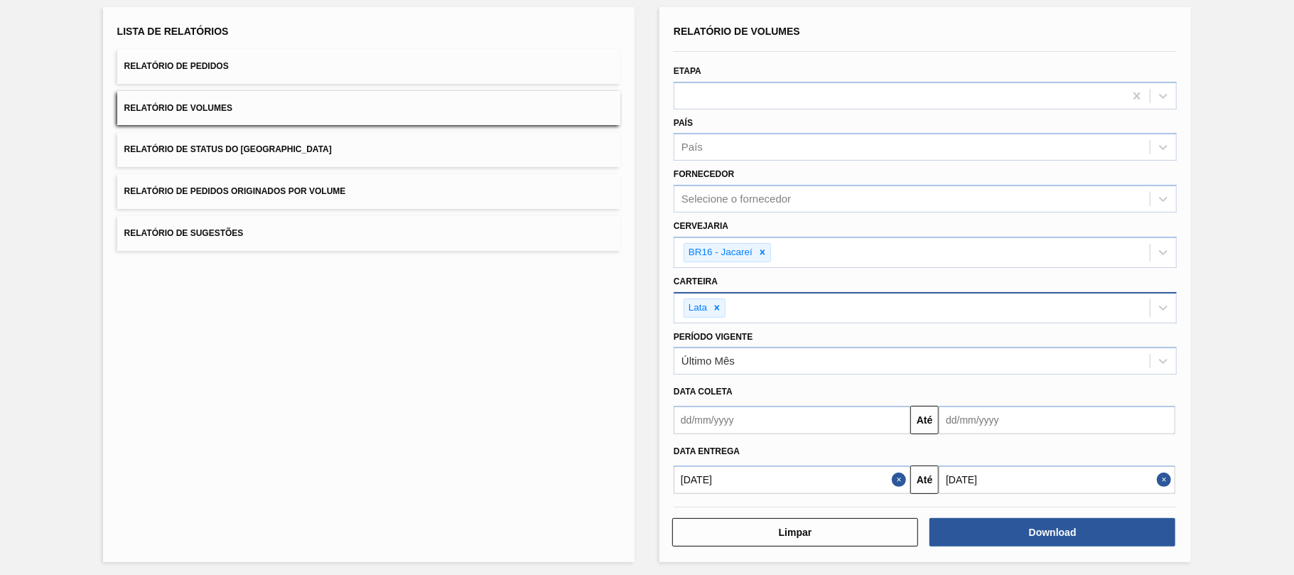
scroll to position [0, 0]
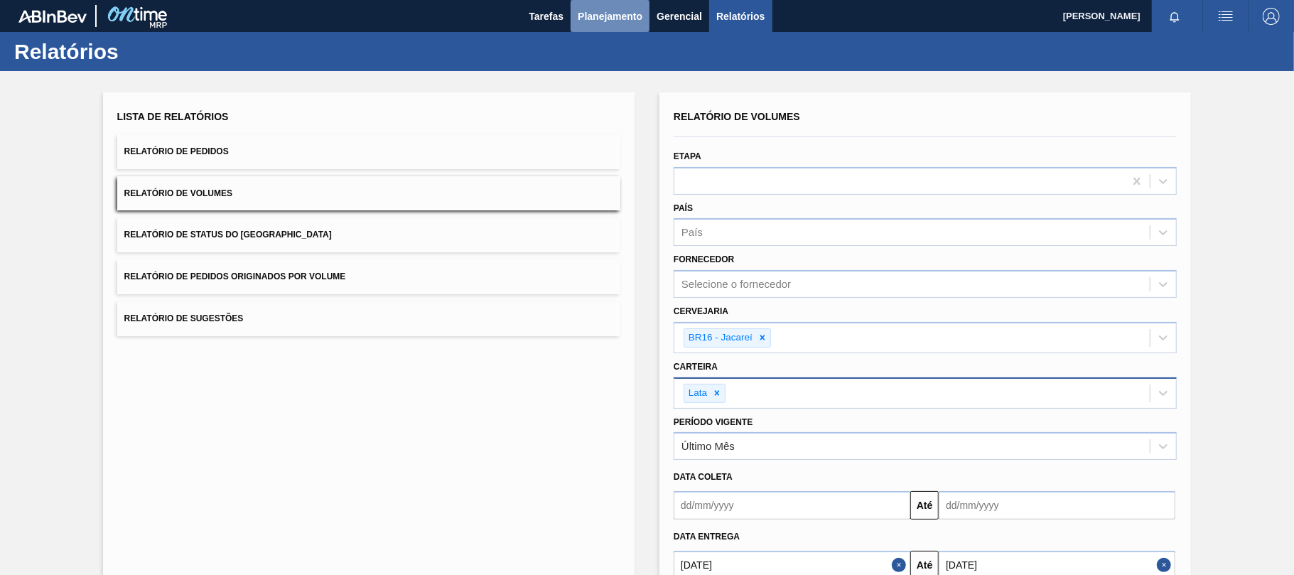
click at [627, 18] on span "Planejamento" at bounding box center [610, 16] width 65 height 17
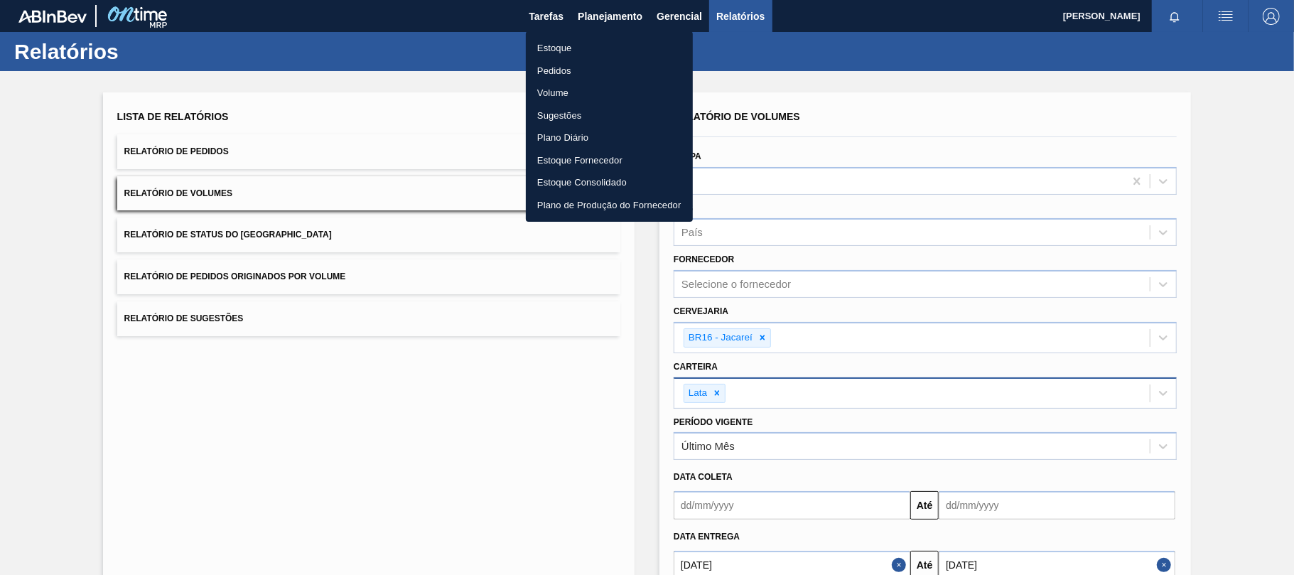
click at [595, 46] on li "Estoque" at bounding box center [609, 48] width 167 height 23
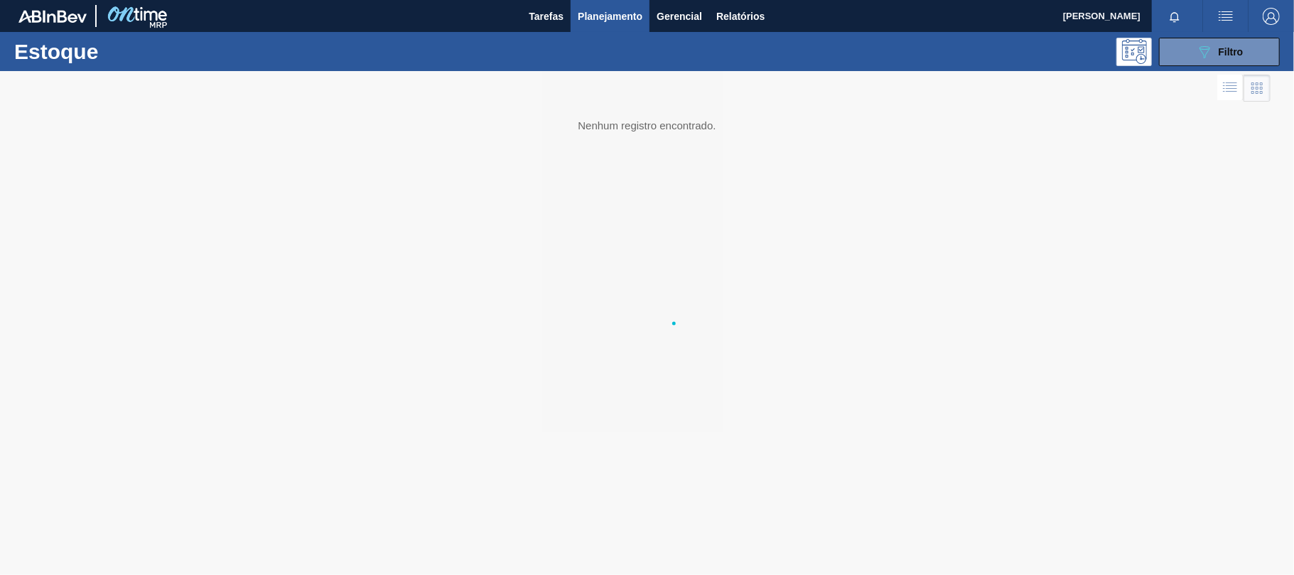
click at [1169, 55] on button "089F7B8B-B2A5-4AFE-B5C0-19BA573D28AC Filtro" at bounding box center [1219, 52] width 121 height 28
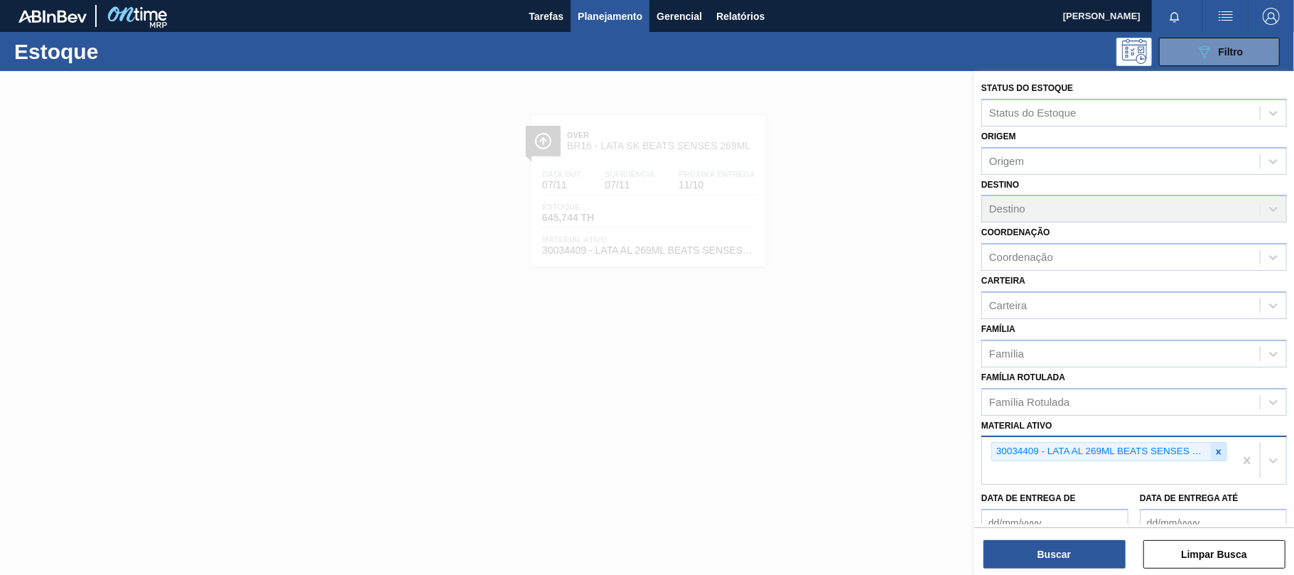
click at [1219, 455] on icon at bounding box center [1218, 452] width 10 height 10
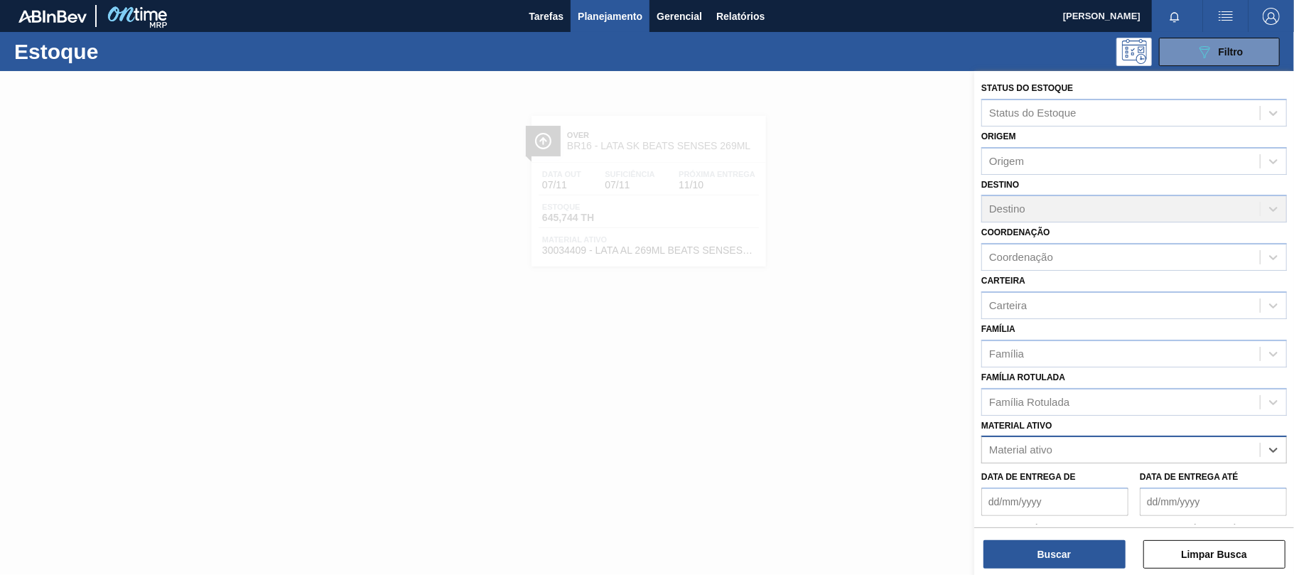
click at [1193, 457] on div "Material ativo" at bounding box center [1121, 450] width 278 height 21
click at [1075, 455] on div "Material ativo" at bounding box center [1121, 450] width 278 height 21
click at [1083, 442] on div "Material ativo" at bounding box center [1121, 450] width 278 height 21
type ativo "30012399"
drag, startPoint x: 1080, startPoint y: 475, endPoint x: 1088, endPoint y: 479, distance: 9.5
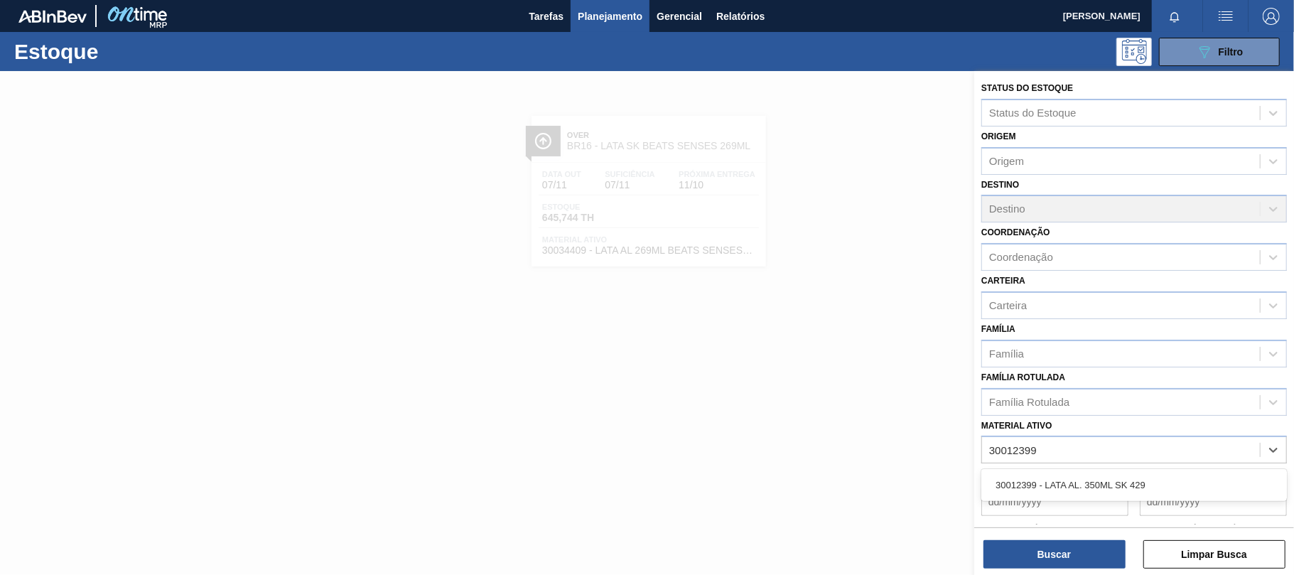
click at [1080, 475] on div "30012399 - LATA AL. 350ML SK 429" at bounding box center [1133, 485] width 305 height 26
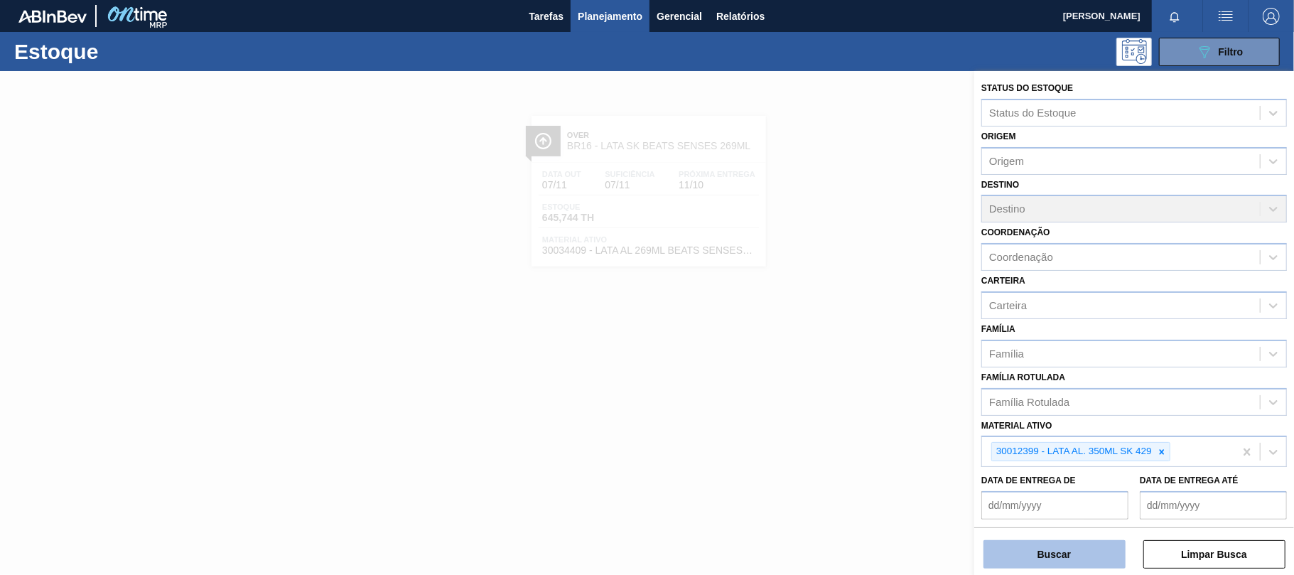
click at [1084, 550] on button "Buscar" at bounding box center [1054, 554] width 142 height 28
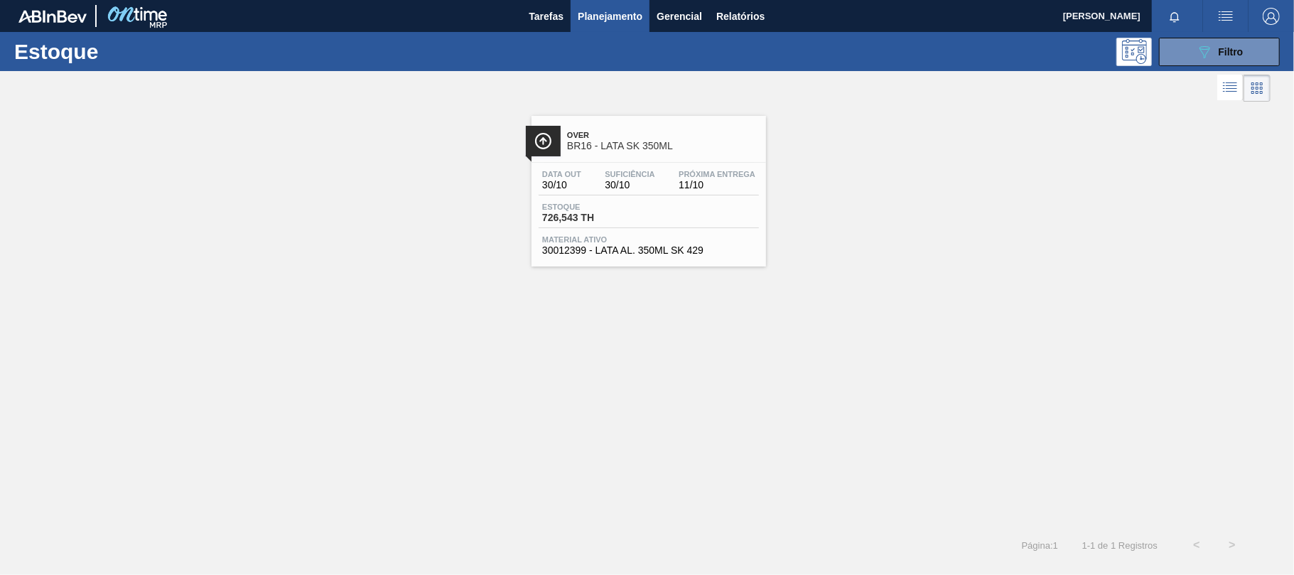
click at [643, 250] on span "30012399 - LATA AL. 350ML SK 429" at bounding box center [648, 250] width 213 height 11
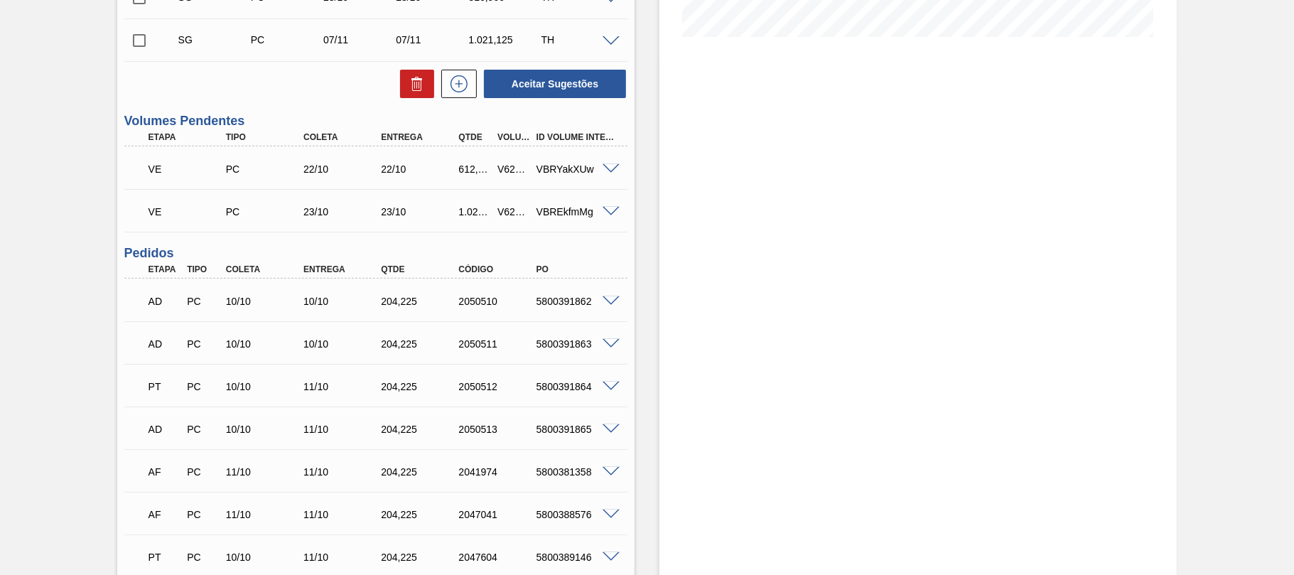
scroll to position [473, 0]
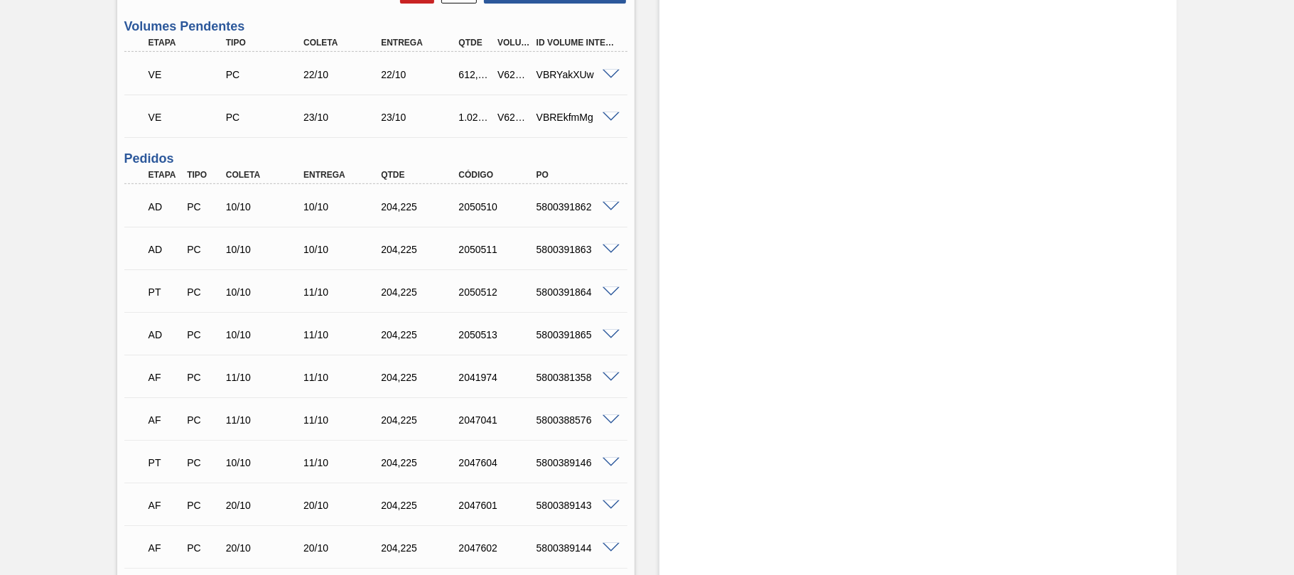
click at [553, 462] on div "5800389146" at bounding box center [576, 462] width 87 height 11
copy div "5800389146"
drag, startPoint x: 874, startPoint y: 327, endPoint x: 641, endPoint y: 411, distance: 247.6
click at [870, 327] on div "Estoque De 11/10/2025 Até 25/10/2025 Filtro" at bounding box center [917, 162] width 517 height 1129
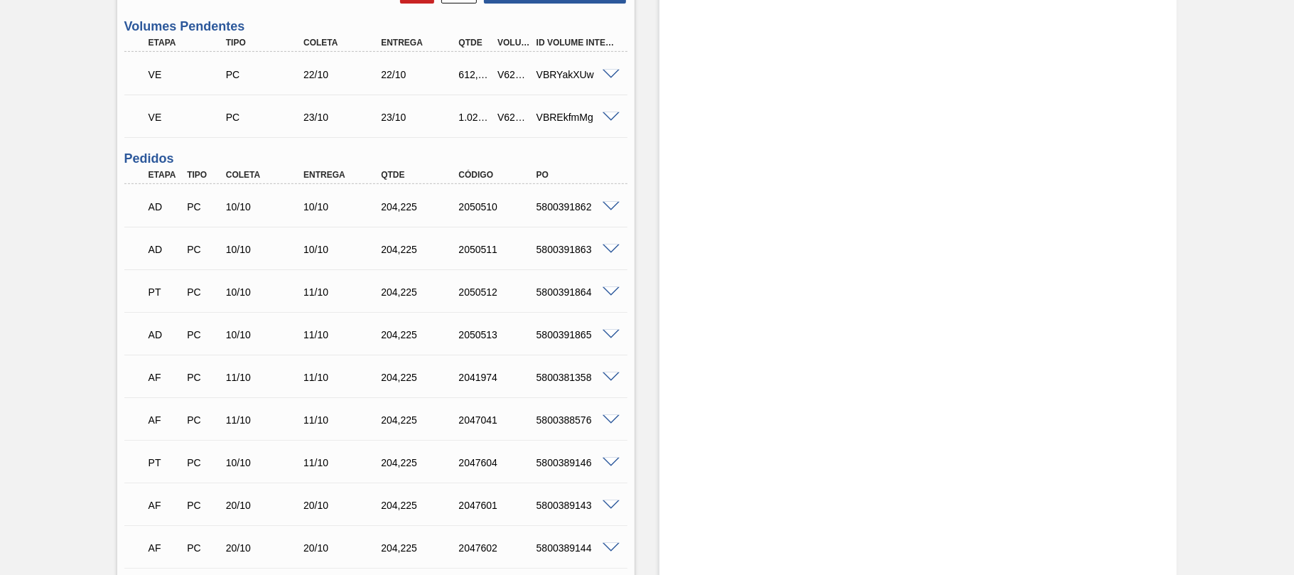
click at [560, 300] on div "PT PC 10/10 11/10 204,225 2050512 5800391864" at bounding box center [371, 290] width 465 height 28
copy div "5800391864"
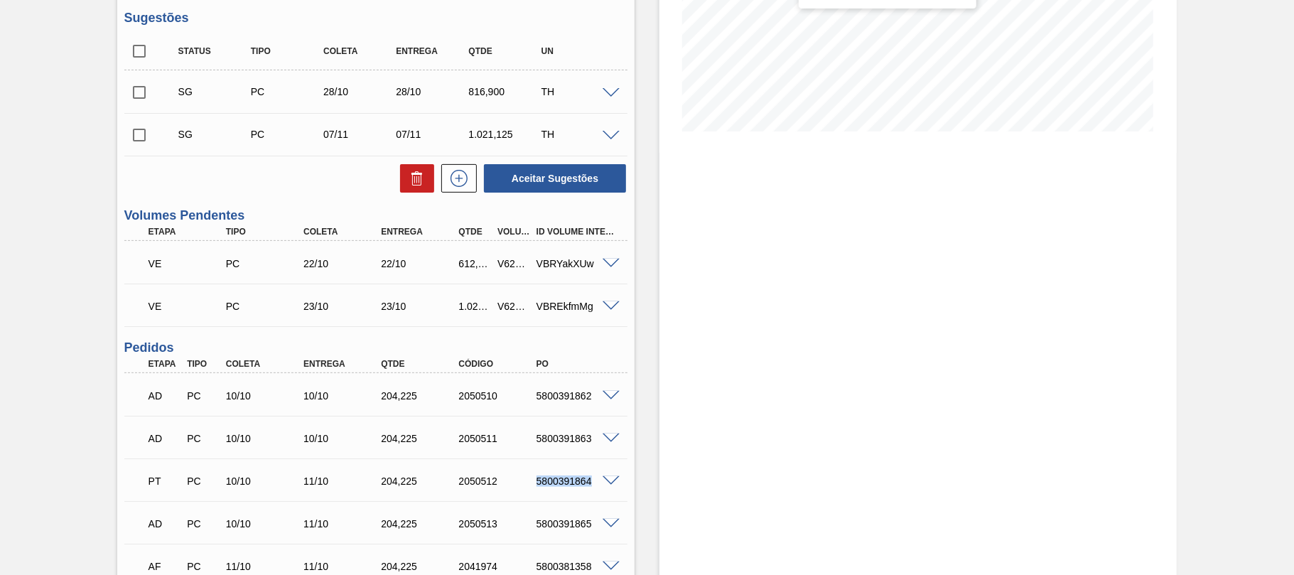
scroll to position [0, 0]
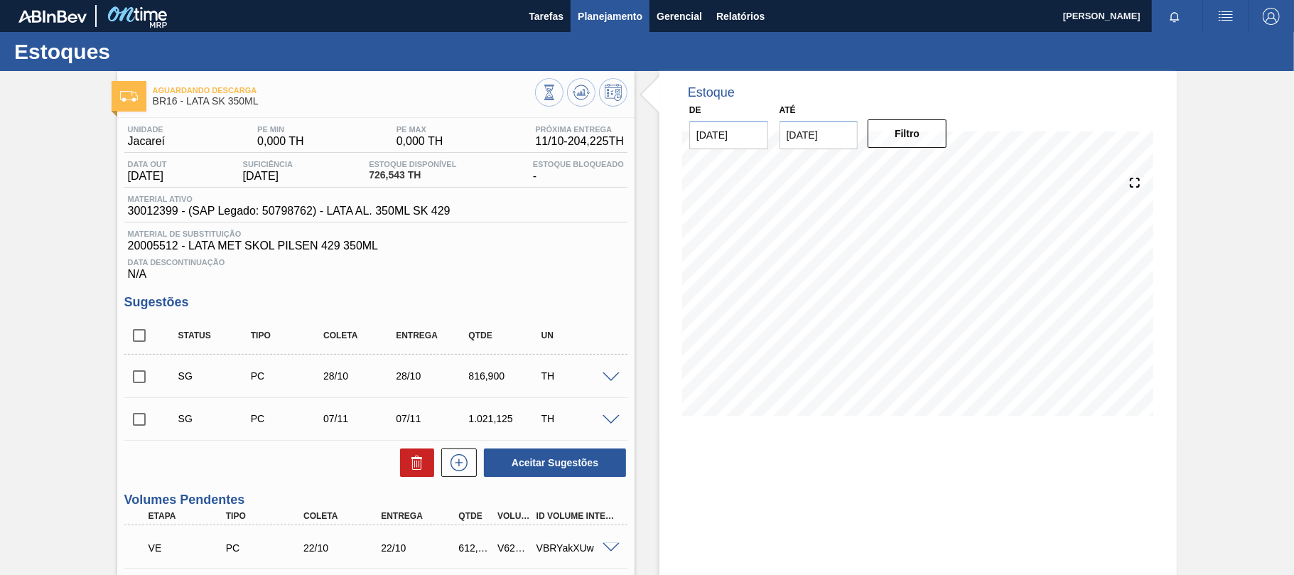
click at [620, 20] on span "Planejamento" at bounding box center [610, 16] width 65 height 17
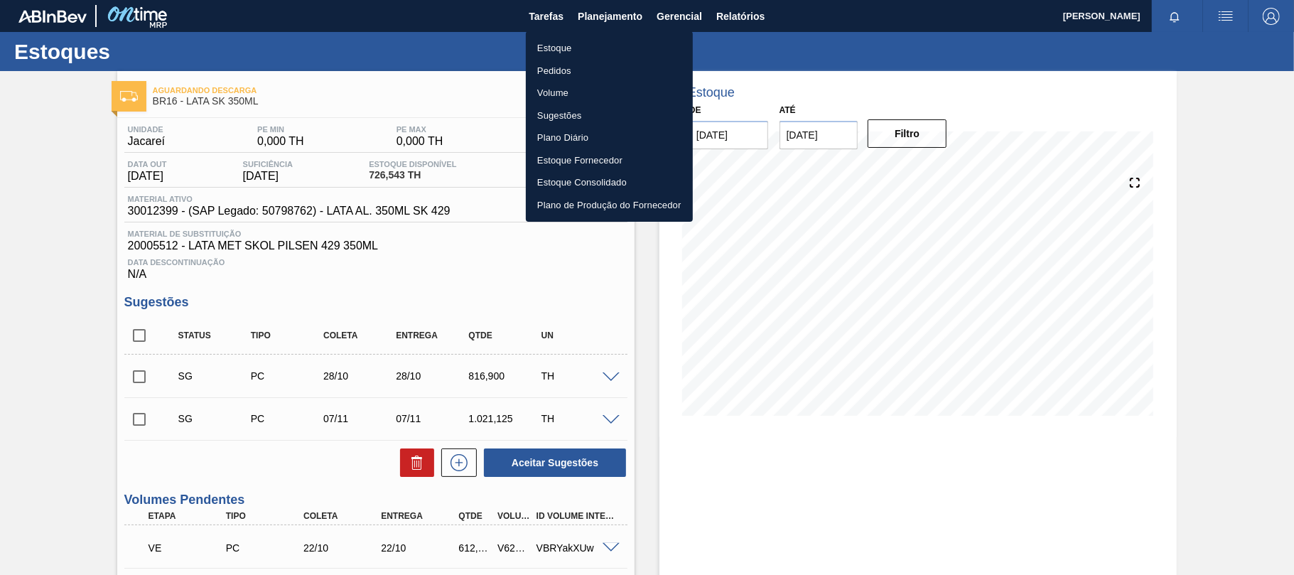
click at [569, 43] on li "Estoque" at bounding box center [609, 48] width 167 height 23
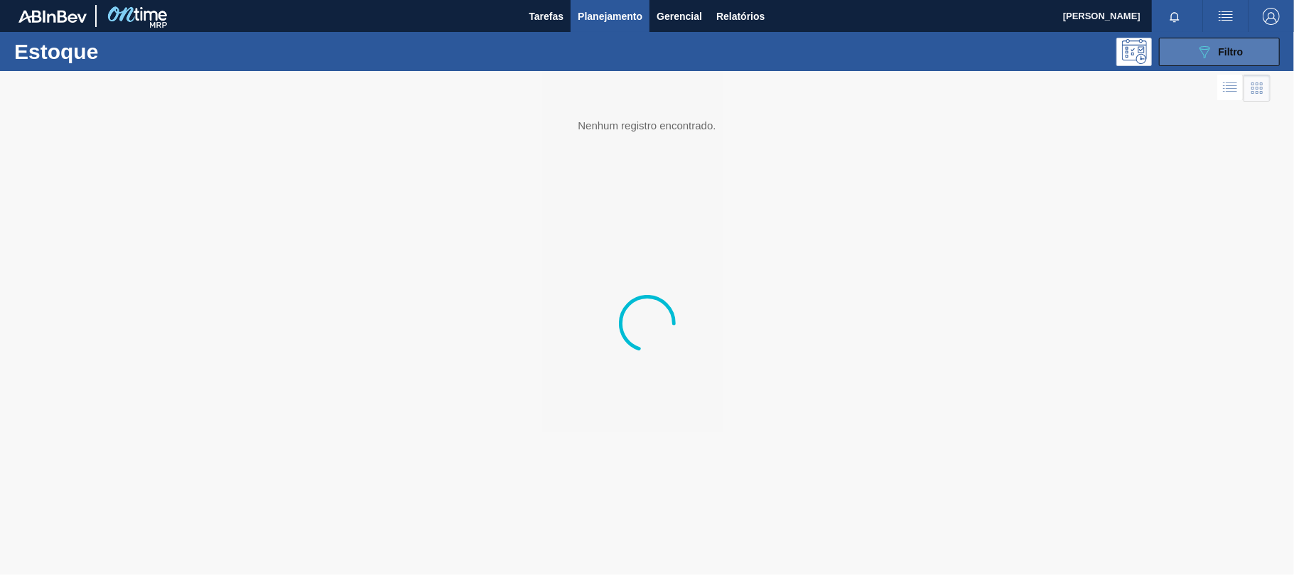
click at [1229, 48] on span "Filtro" at bounding box center [1230, 51] width 25 height 11
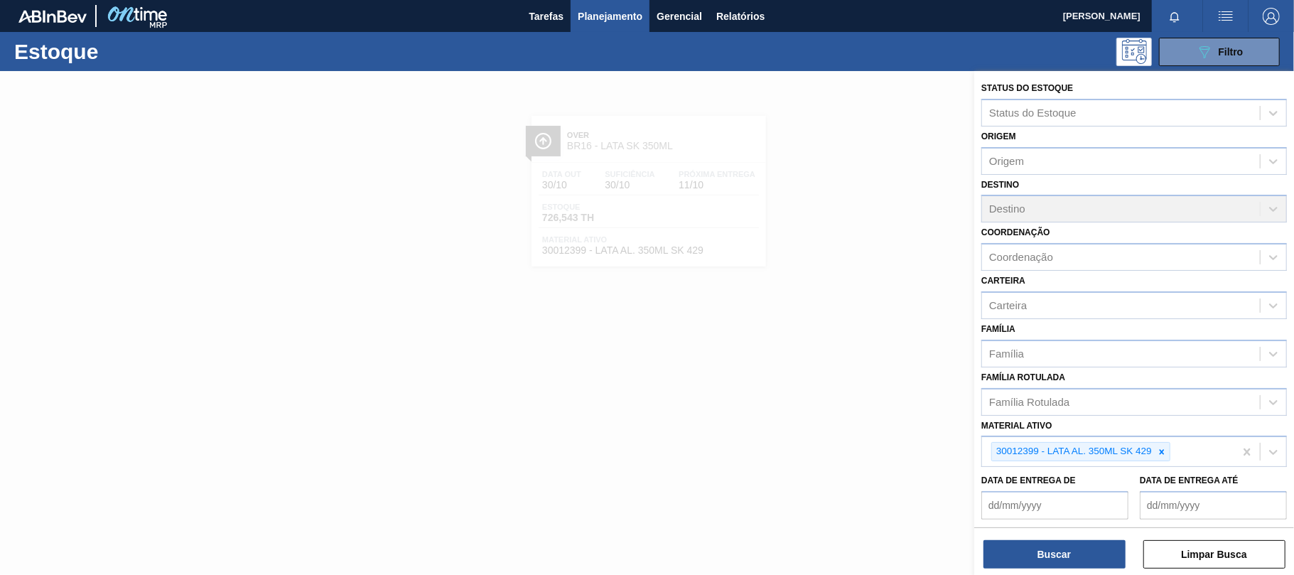
click at [1158, 452] on icon at bounding box center [1161, 452] width 10 height 10
paste ativo "30033727"
type ativo "30033727"
click at [1073, 469] on div "30033727 - LATA AL 269ML SENSES NIV25" at bounding box center [1133, 485] width 305 height 32
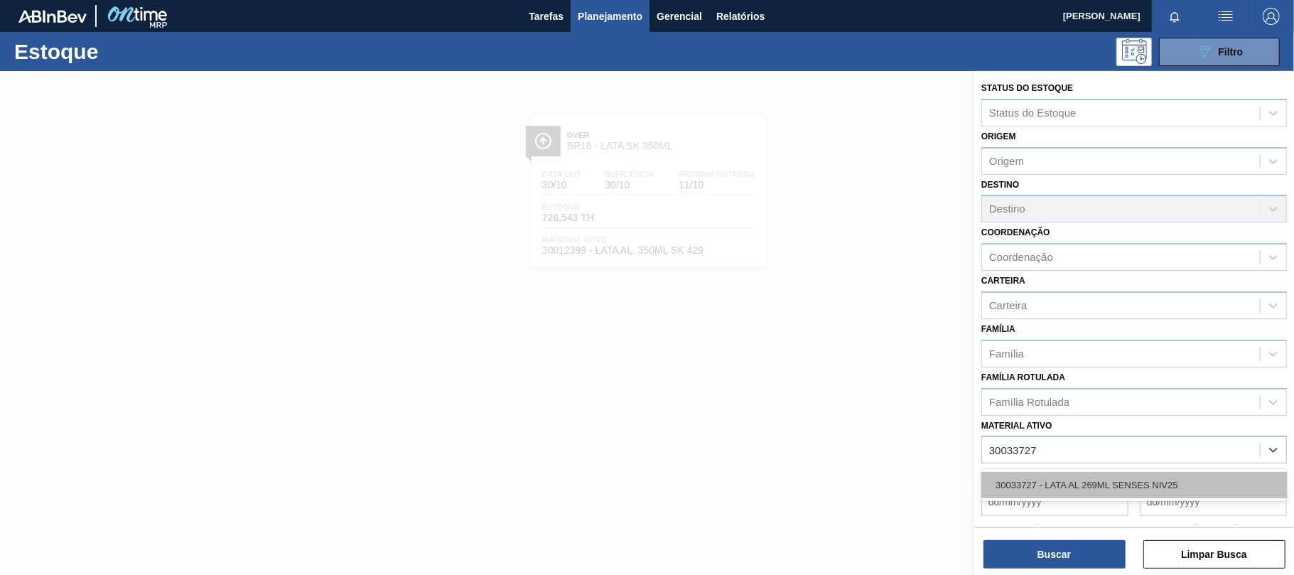
click at [1069, 481] on div "30033727 - LATA AL 269ML SENSES NIV25" at bounding box center [1133, 485] width 305 height 26
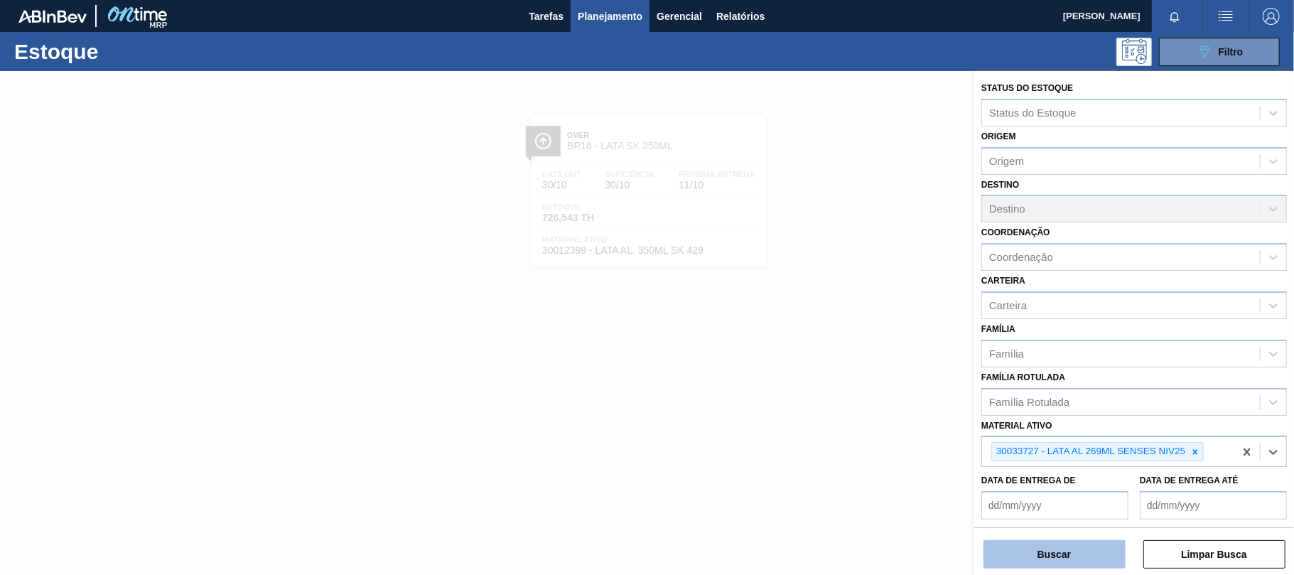
click at [1046, 555] on button "Buscar" at bounding box center [1054, 554] width 142 height 28
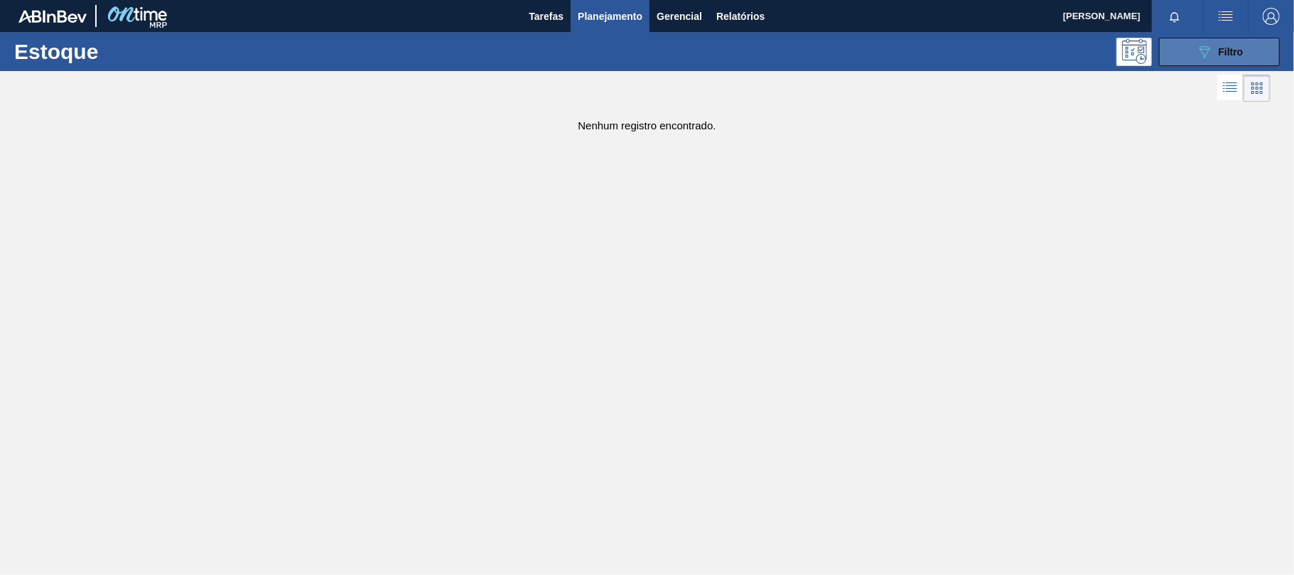
click at [1248, 55] on button "089F7B8B-B2A5-4AFE-B5C0-19BA573D28AC Filtro" at bounding box center [1219, 52] width 121 height 28
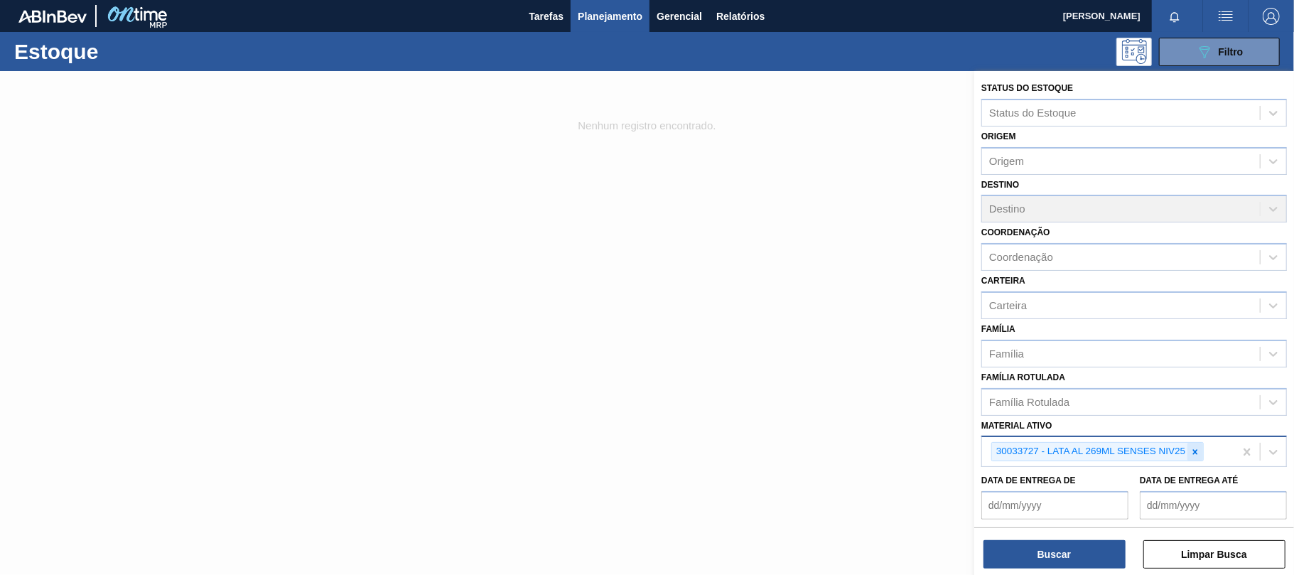
drag, startPoint x: 1202, startPoint y: 449, endPoint x: 1194, endPoint y: 452, distance: 8.3
click at [1194, 452] on div at bounding box center [1195, 452] width 16 height 18
paste ativo "5800385256 5800385257 5800388503 5800388504 5800388499 5800388500 5800388501 58…"
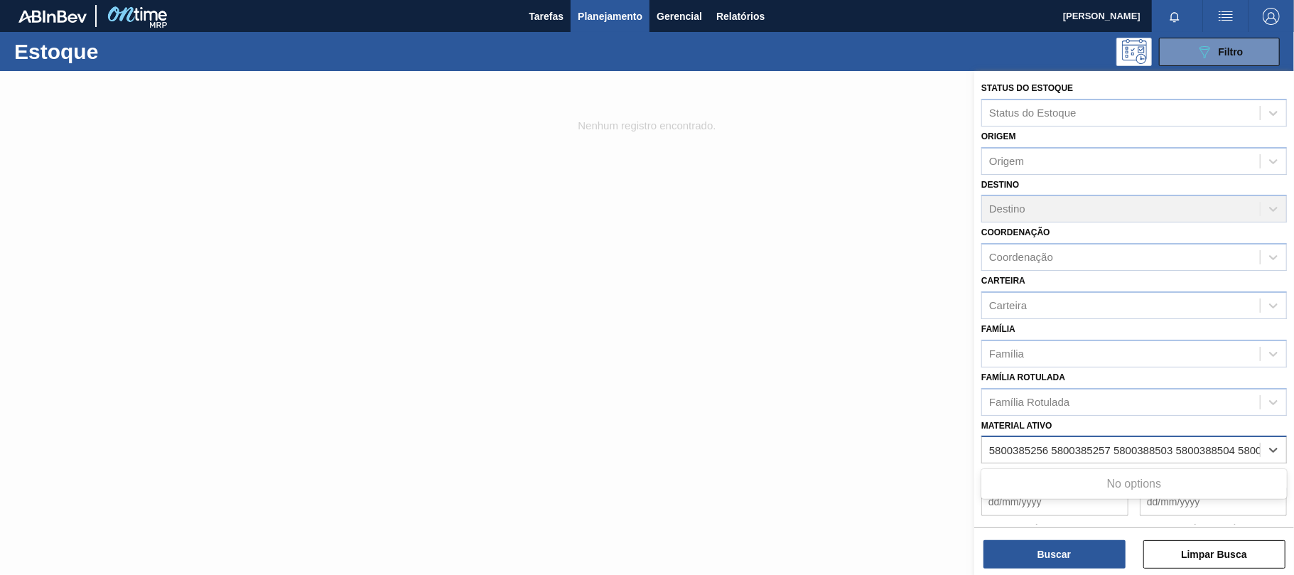
scroll to position [0, 600]
type ativo "5800385256 5800385257 5800388503 5800388504 5800388499 5800388500 5800388501 58…"
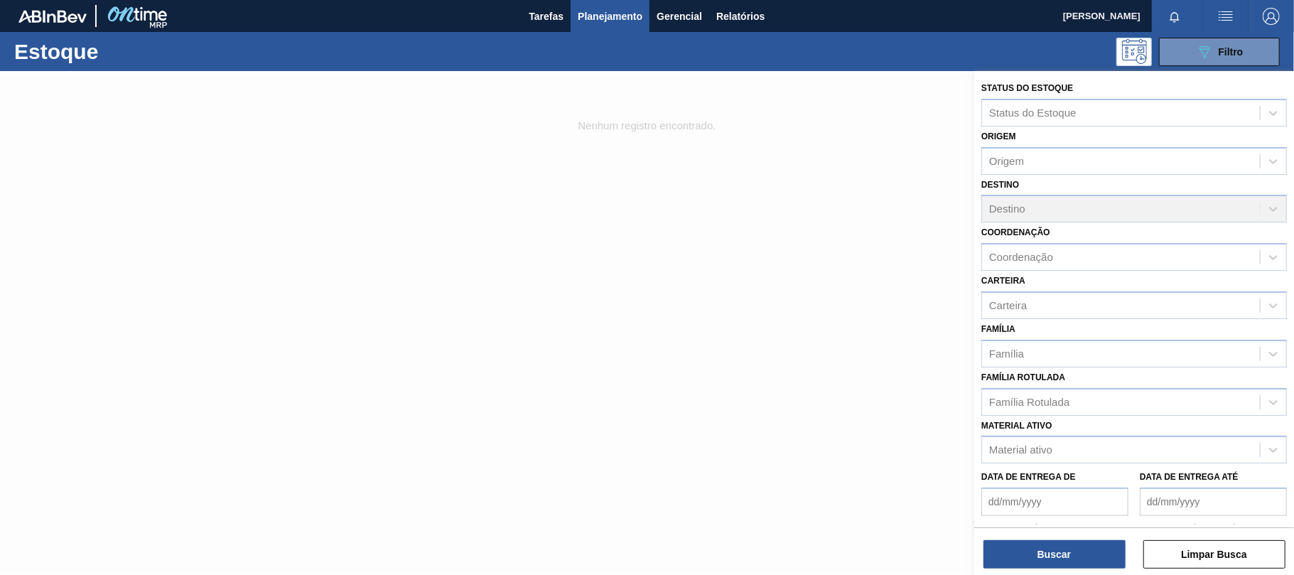
scroll to position [0, 0]
